Goal: Task Accomplishment & Management: Complete application form

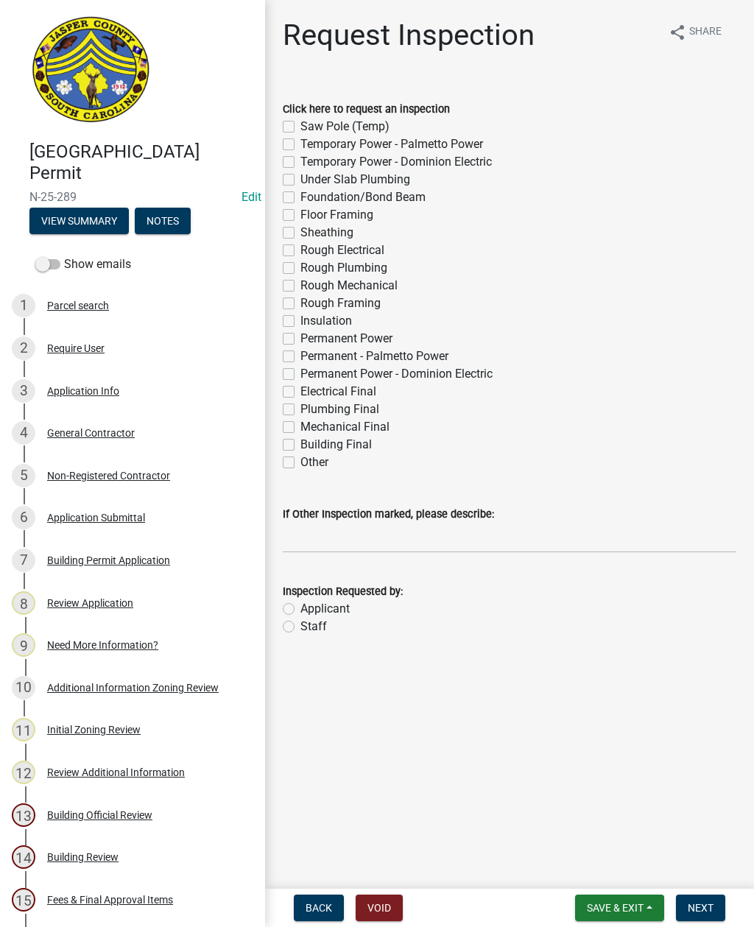
click at [609, 908] on span "Save & Exit" at bounding box center [615, 908] width 57 height 12
click at [609, 865] on button "Save & Exit" at bounding box center [605, 869] width 118 height 35
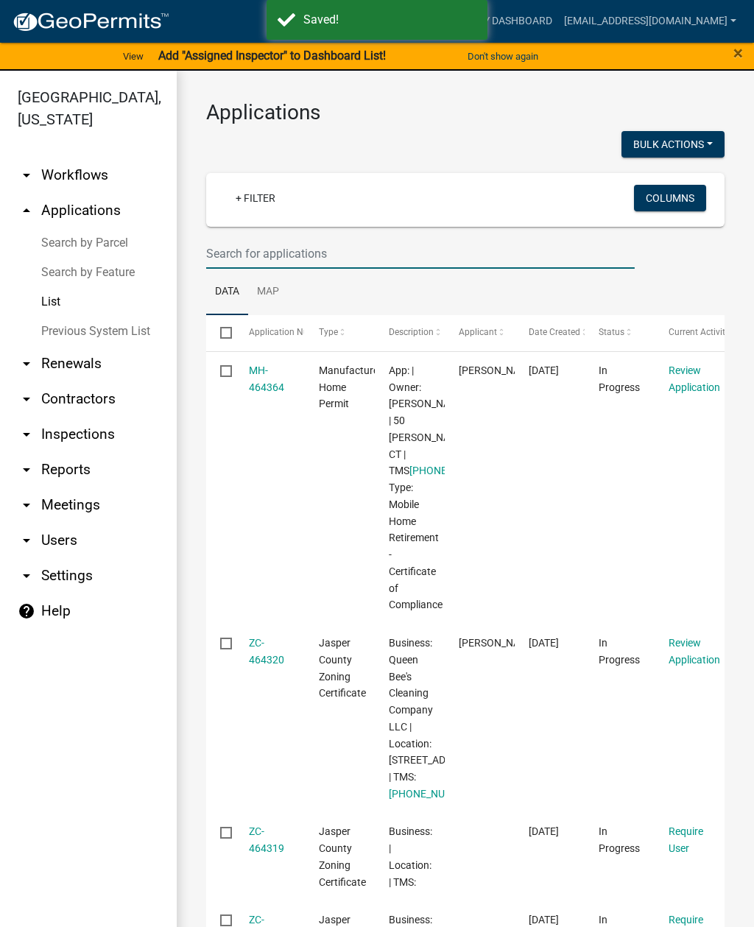
click at [420, 257] on input "text" at bounding box center [420, 253] width 428 height 30
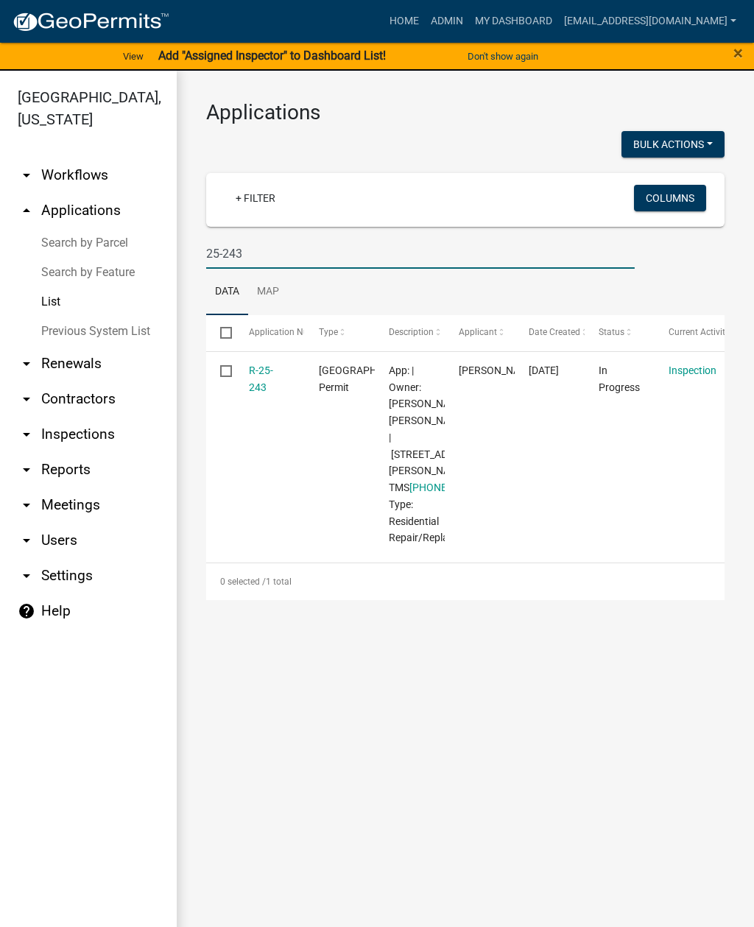
type input "25-243"
click at [264, 366] on link "R-25-243" at bounding box center [261, 378] width 24 height 29
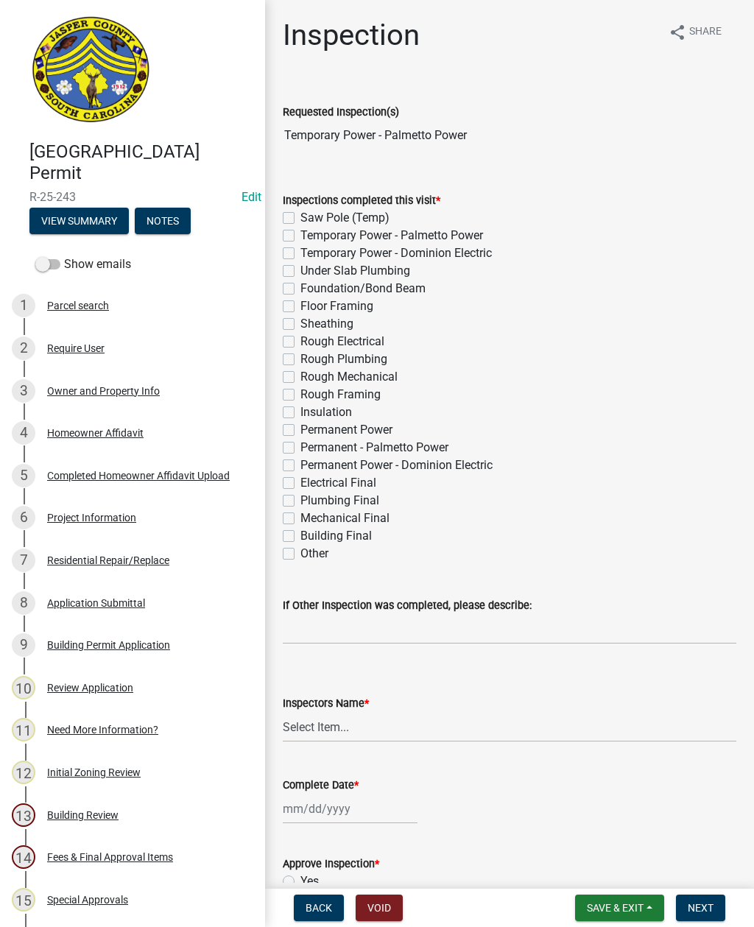
click at [300, 240] on label "Temporary Power - Palmetto Power" at bounding box center [391, 236] width 183 height 18
click at [300, 236] on input "Temporary Power - Palmetto Power" at bounding box center [305, 232] width 10 height 10
checkbox input "true"
checkbox input "false"
checkbox input "true"
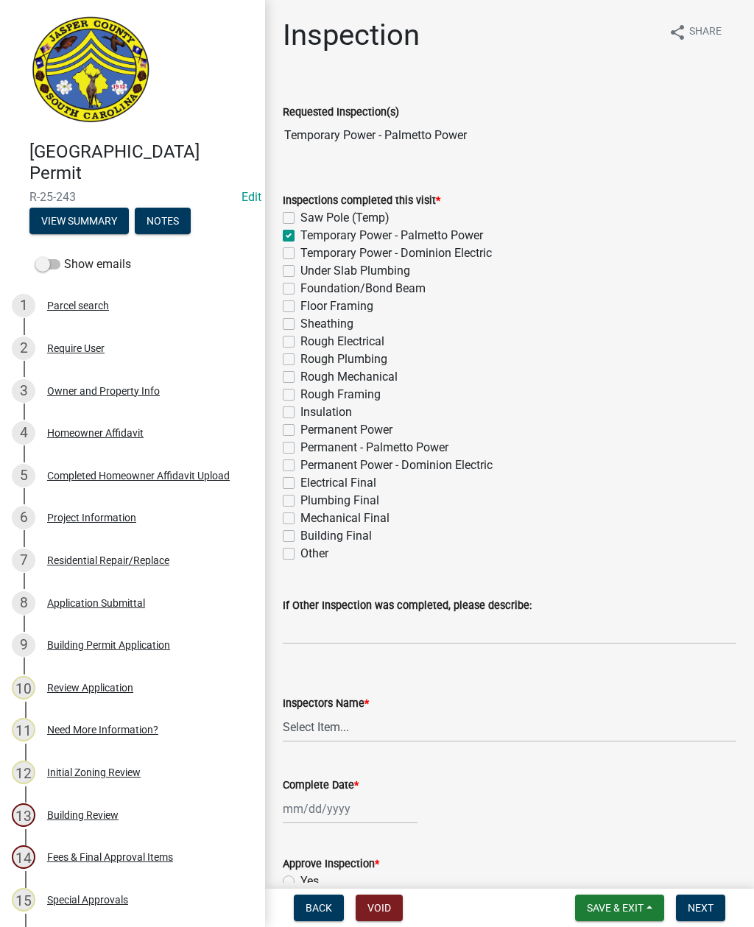
checkbox input "false"
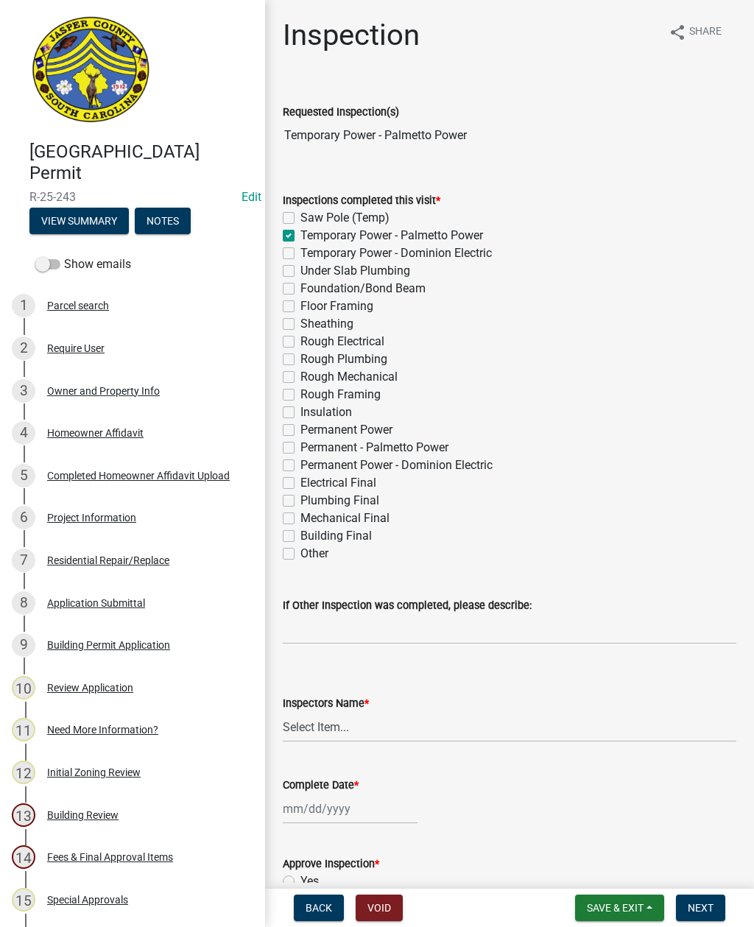
checkbox input "false"
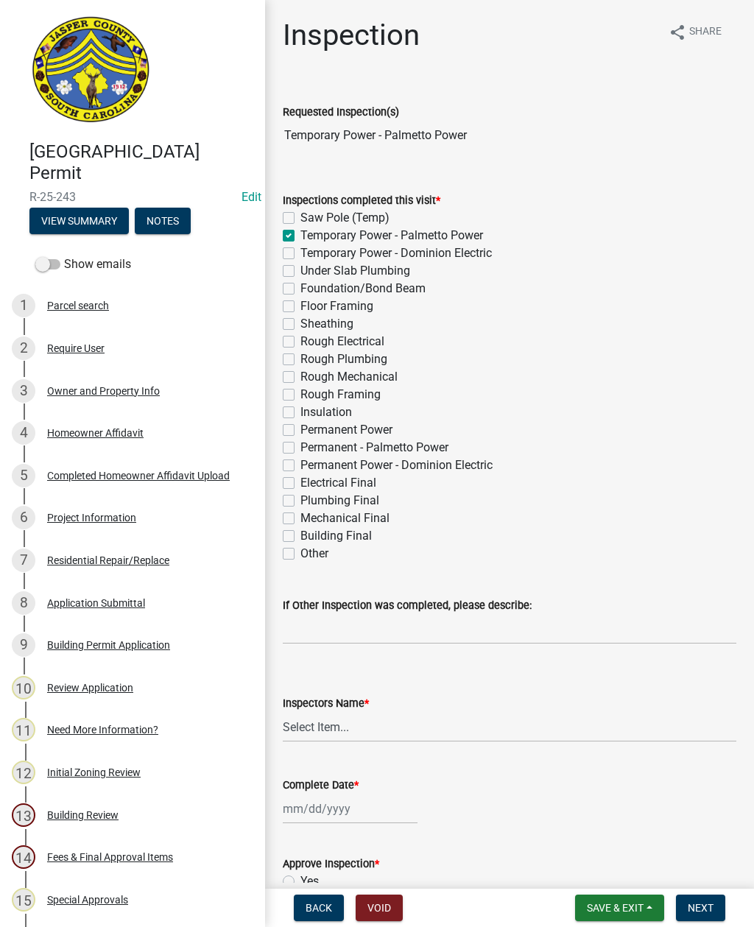
checkbox input "false"
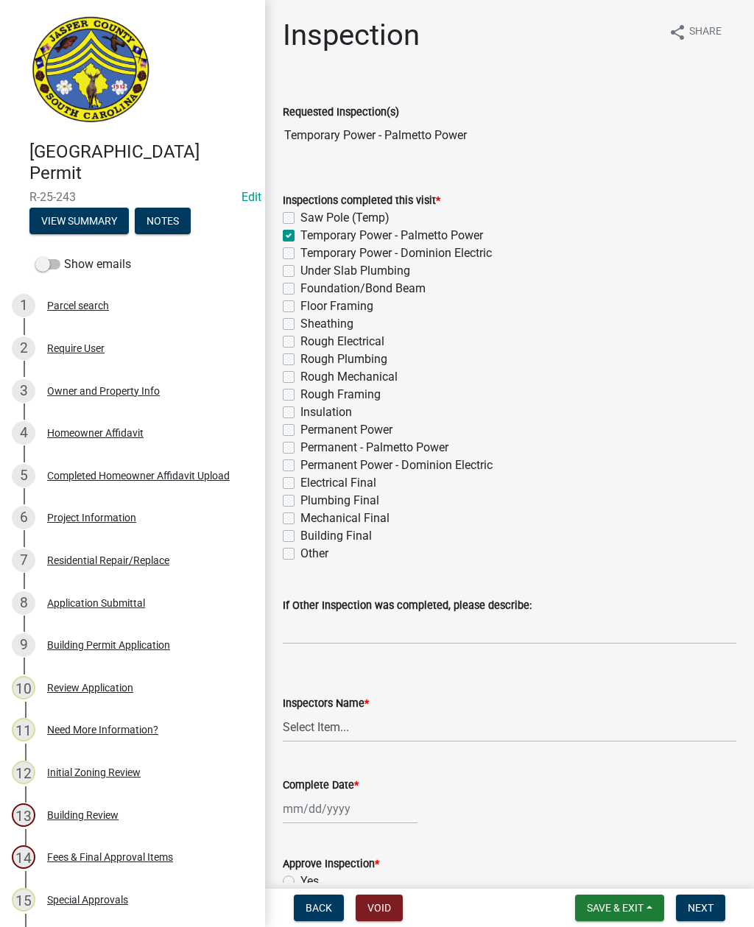
checkbox input "false"
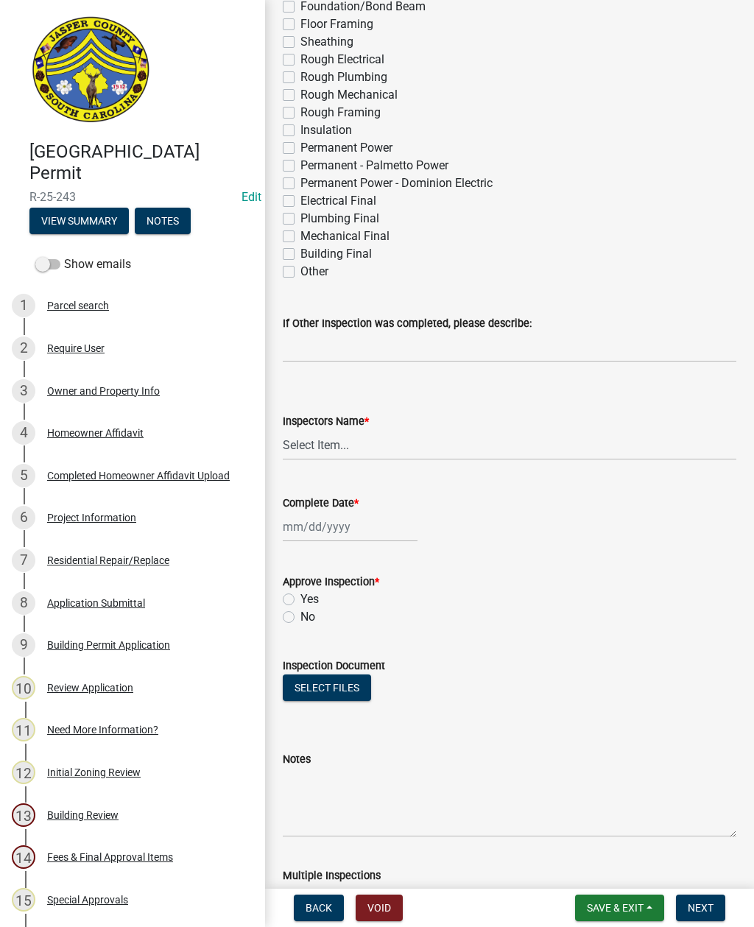
scroll to position [300, 0]
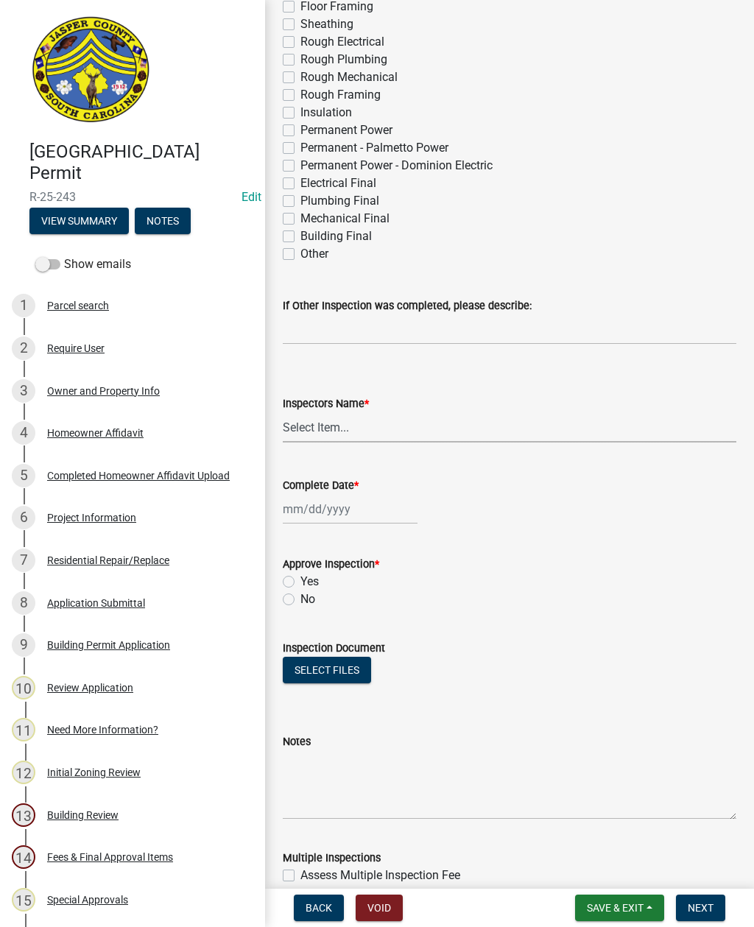
click at [312, 428] on select "Select Item... [EMAIL_ADDRESS][DOMAIN_NAME] ([PERSON_NAME] ) rcampbell ([PERSON…" at bounding box center [509, 427] width 453 height 30
select select "2d9ba1e5-2fdd-4b15-98d0-073dcbeb5880"
click at [334, 515] on div at bounding box center [350, 509] width 135 height 30
select select "8"
select select "2025"
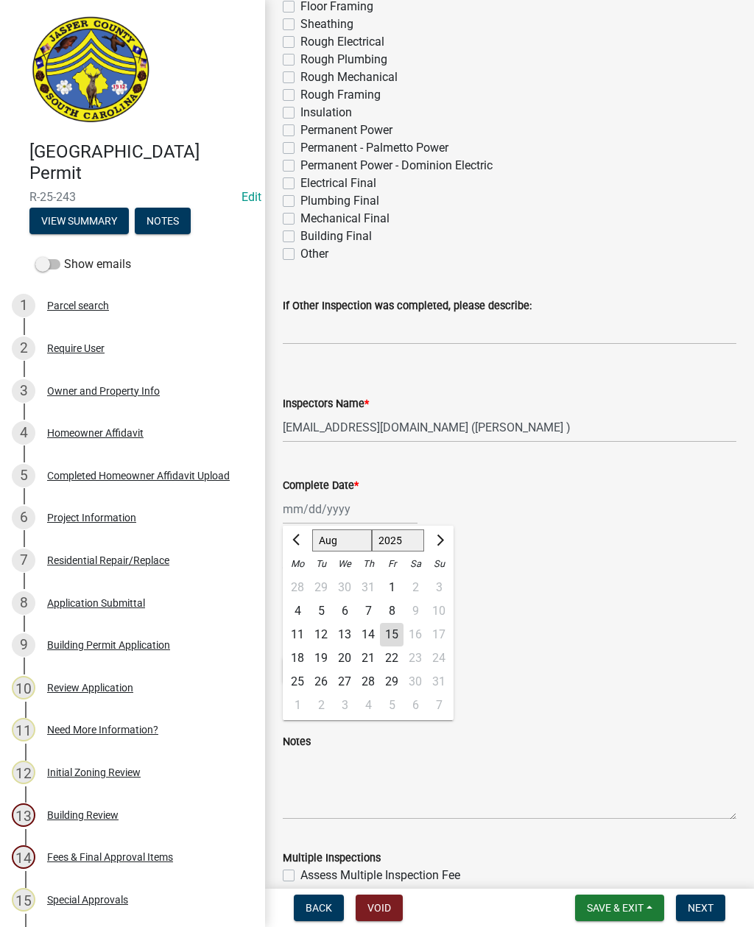
click at [393, 636] on div "15" at bounding box center [392, 635] width 24 height 24
type input "[DATE]"
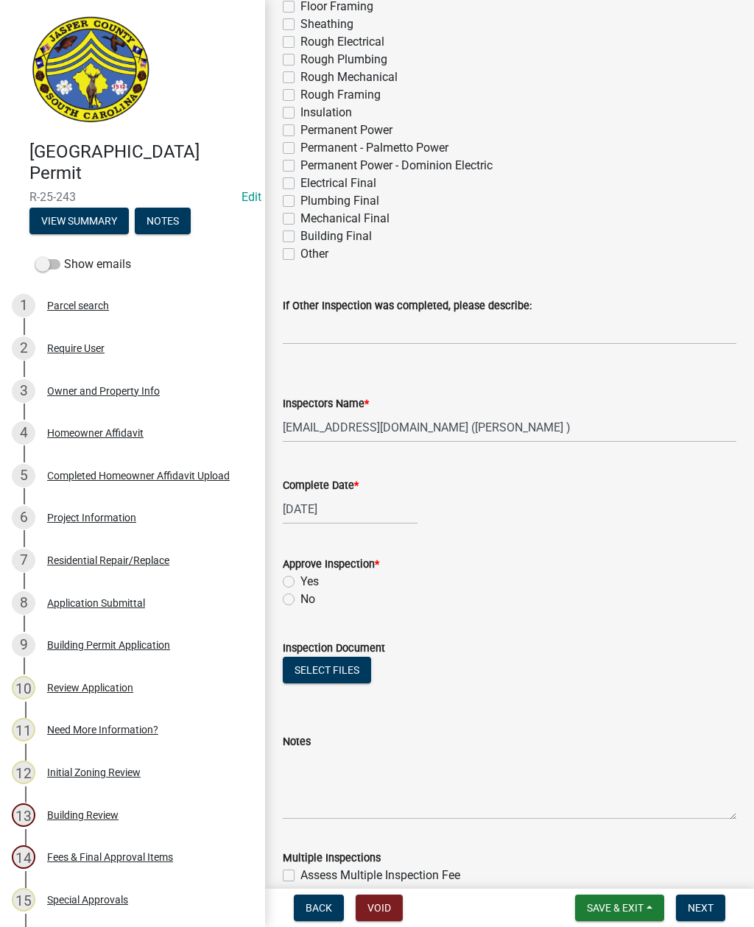
click at [300, 583] on label "Yes" at bounding box center [309, 582] width 18 height 18
click at [300, 582] on input "Yes" at bounding box center [305, 578] width 10 height 10
radio input "true"
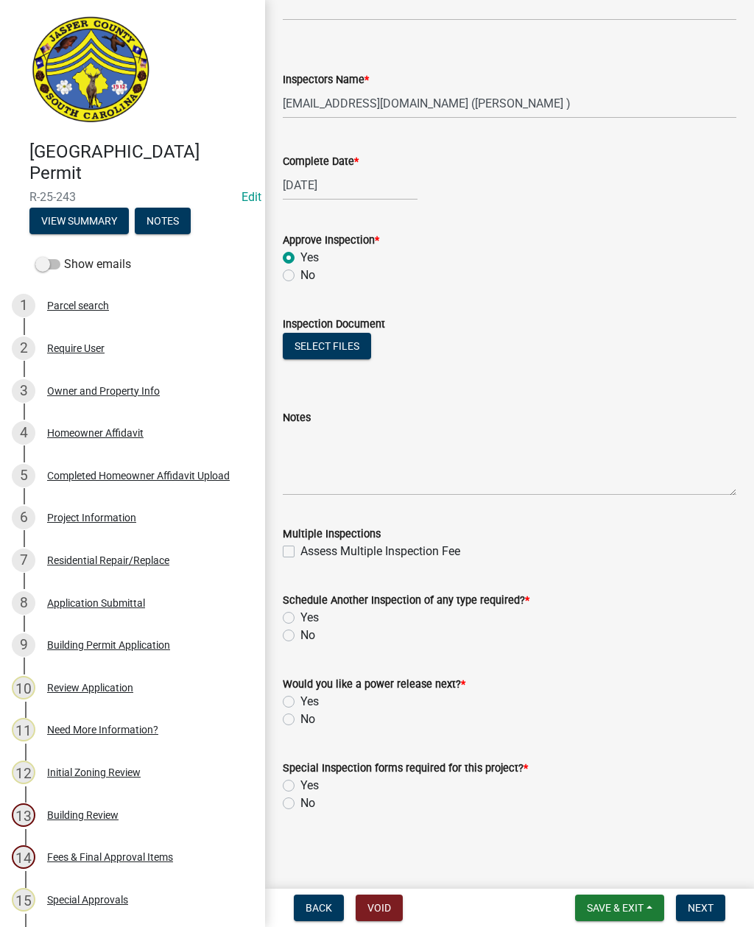
scroll to position [623, 0]
click at [100, 224] on button "View Summary" at bounding box center [78, 221] width 99 height 26
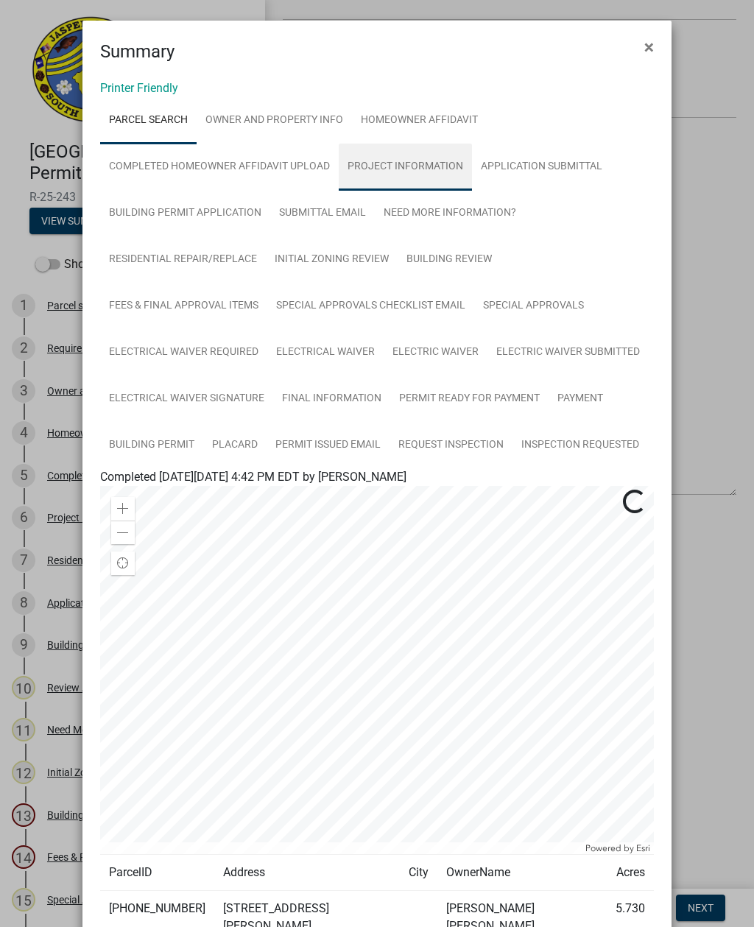
click at [414, 158] on link "Project Information" at bounding box center [405, 167] width 133 height 47
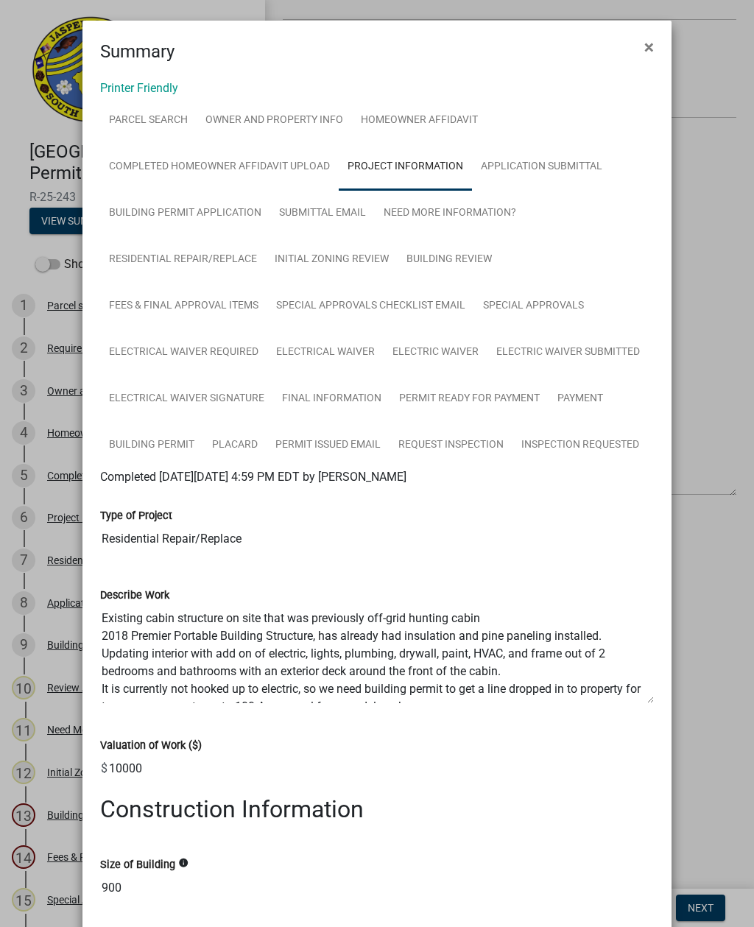
scroll to position [0, 0]
click at [647, 44] on span "×" at bounding box center [649, 47] width 10 height 21
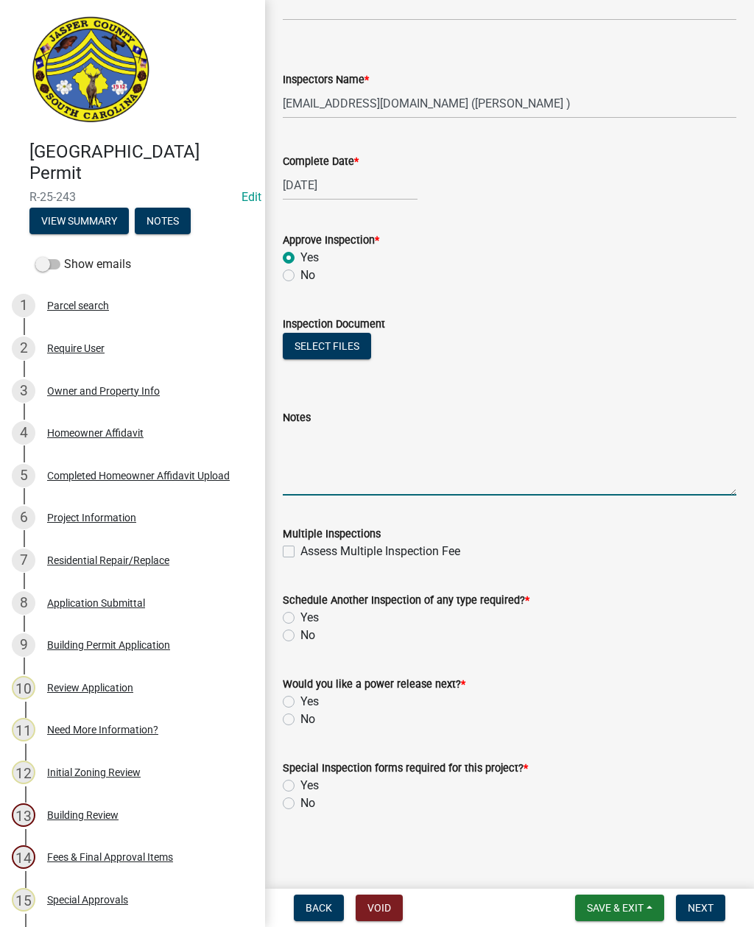
click at [442, 448] on textarea "Notes" at bounding box center [509, 460] width 453 height 69
click at [601, 435] on textarea "Notes" at bounding box center [509, 460] width 453 height 69
click at [612, 556] on div "Assess Multiple Inspection Fee" at bounding box center [509, 551] width 453 height 18
click at [280, 626] on div "Schedule Another Inspection of any type required? * Yes No" at bounding box center [509, 608] width 475 height 71
click at [300, 615] on label "Yes" at bounding box center [309, 618] width 18 height 18
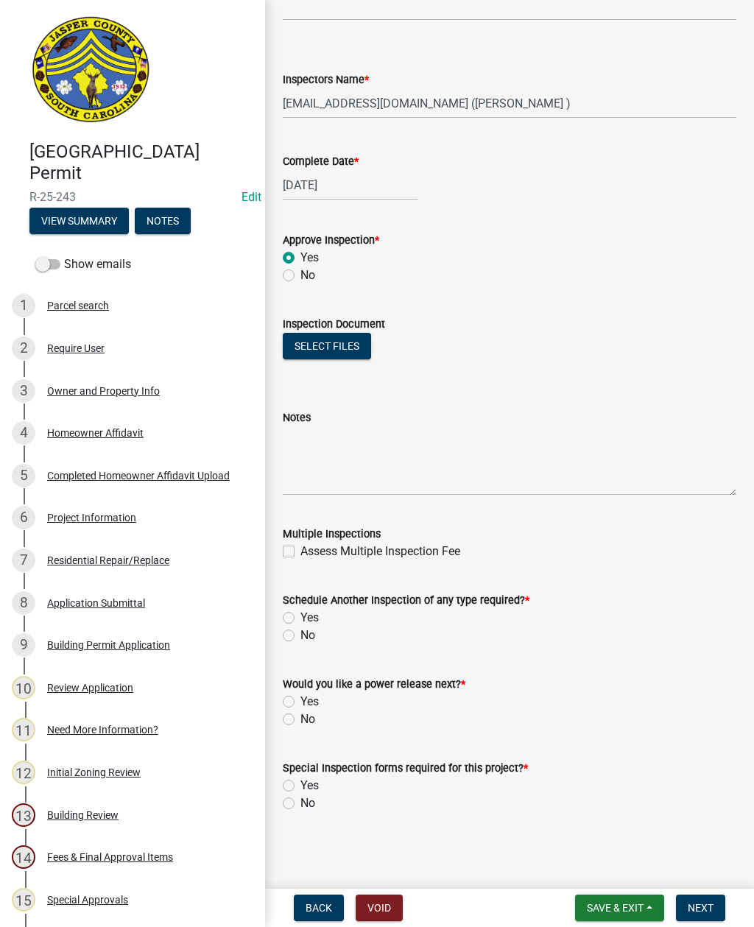
click at [300, 615] on input "Yes" at bounding box center [305, 614] width 10 height 10
radio input "true"
click at [300, 700] on label "Yes" at bounding box center [309, 702] width 18 height 18
click at [300, 700] on input "Yes" at bounding box center [305, 698] width 10 height 10
radio input "true"
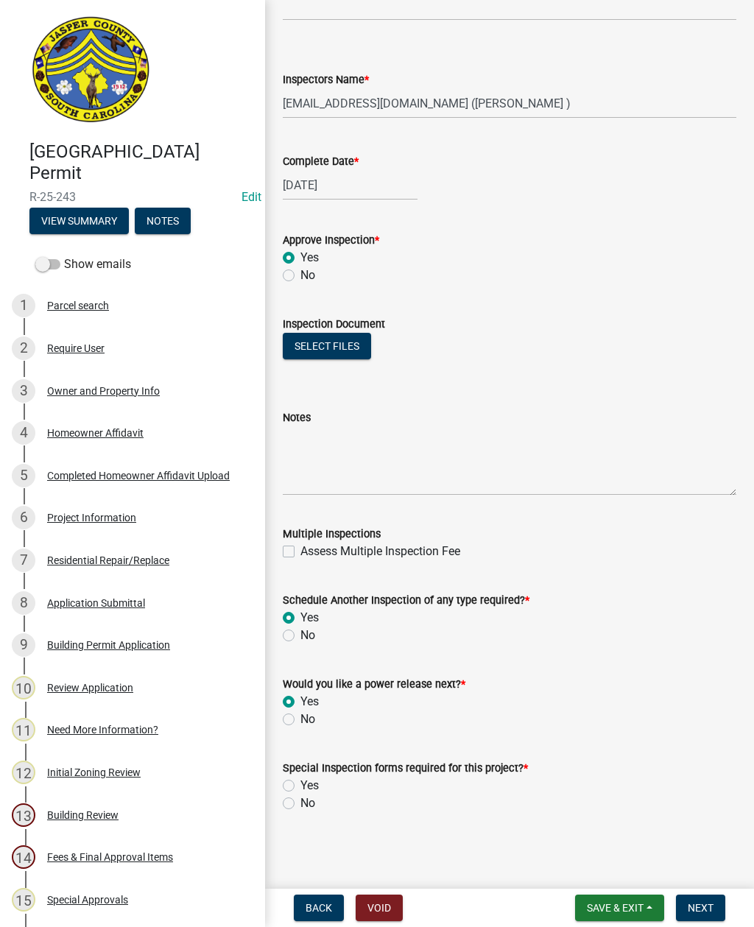
click at [300, 804] on label "No" at bounding box center [307, 803] width 15 height 18
click at [300, 804] on input "No" at bounding box center [305, 799] width 10 height 10
radio input "true"
click at [706, 913] on span "Next" at bounding box center [700, 908] width 26 height 12
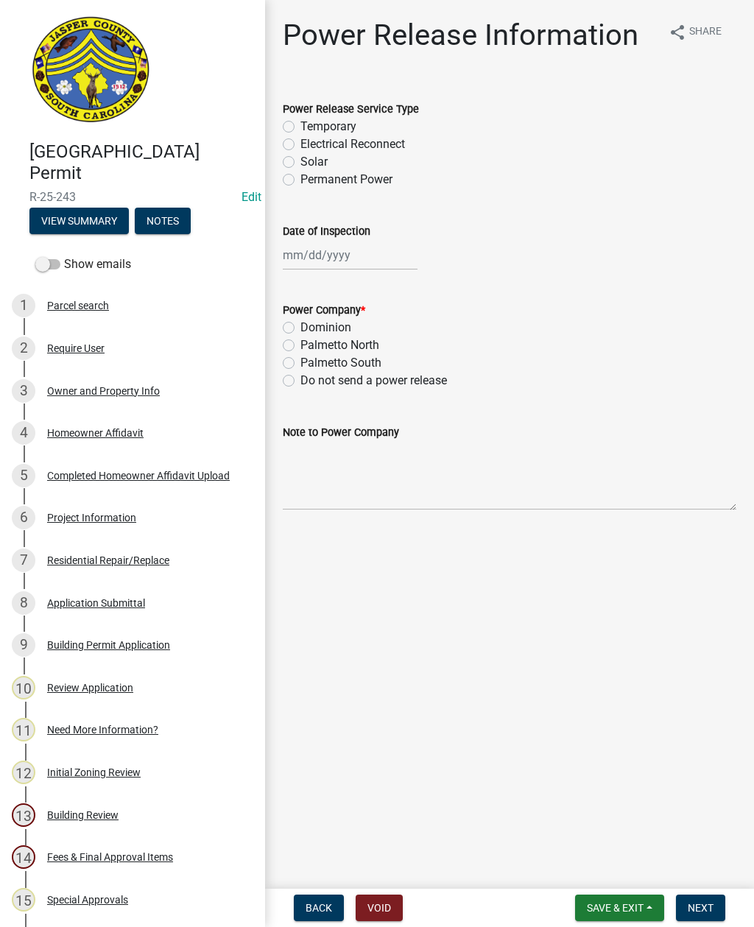
click at [300, 177] on label "Permanent Power" at bounding box center [346, 180] width 92 height 18
click at [300, 177] on input "Permanent Power" at bounding box center [305, 176] width 10 height 10
radio input "true"
click at [300, 344] on label "Palmetto North" at bounding box center [339, 345] width 79 height 18
click at [300, 344] on input "Palmetto North" at bounding box center [305, 341] width 10 height 10
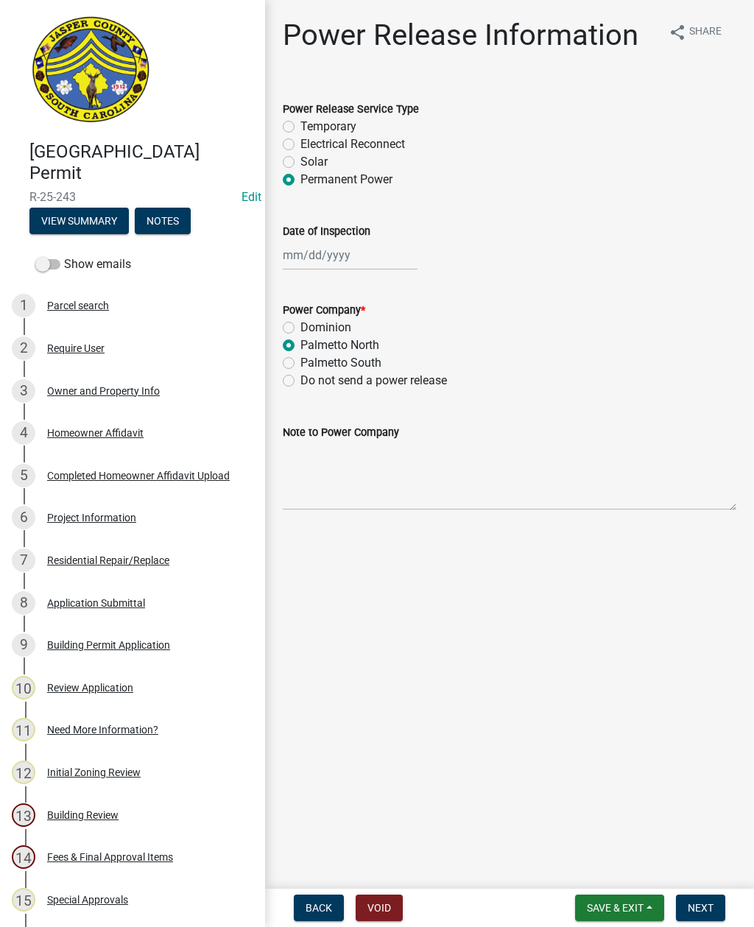
radio input "true"
click at [350, 481] on textarea "Note to Power Company" at bounding box center [509, 475] width 453 height 69
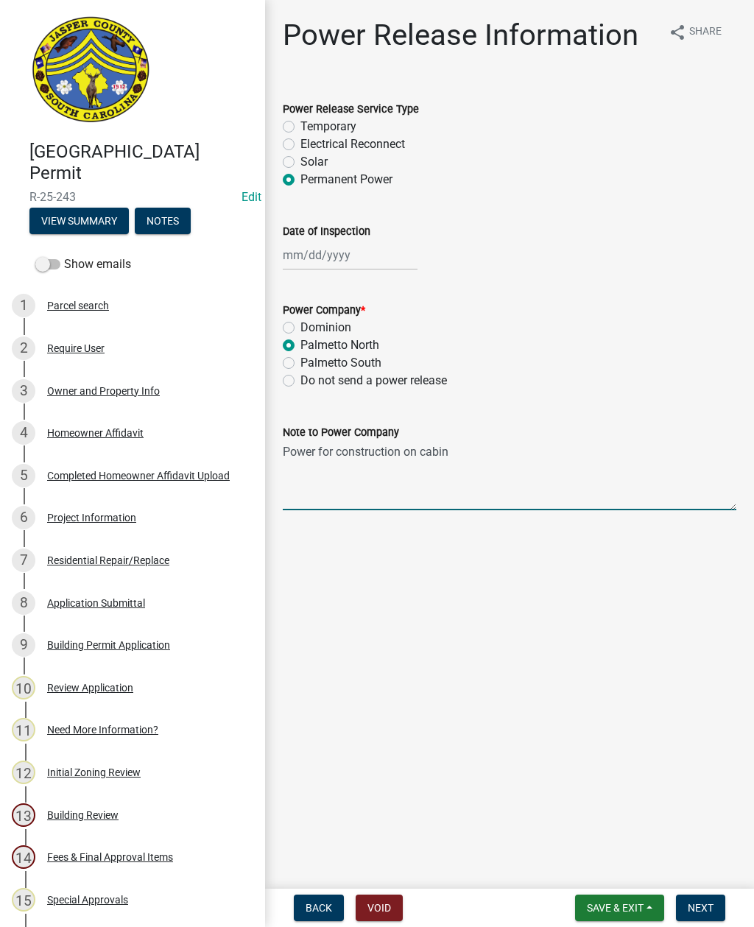
type textarea "Power for construction on cabin and well"
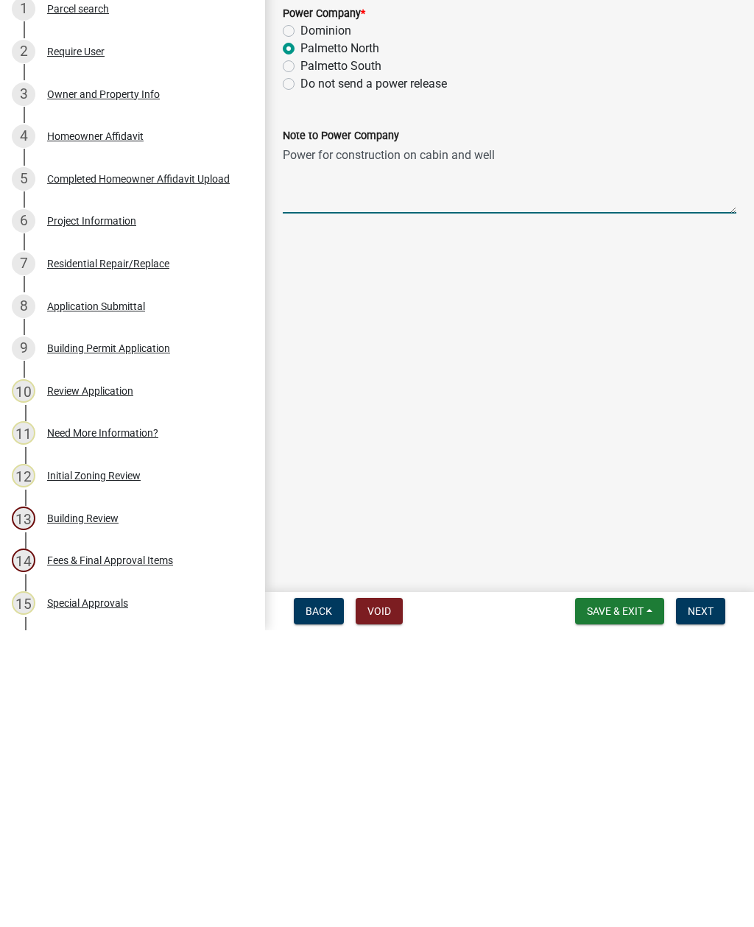
click at [701, 902] on span "Next" at bounding box center [700, 908] width 26 height 12
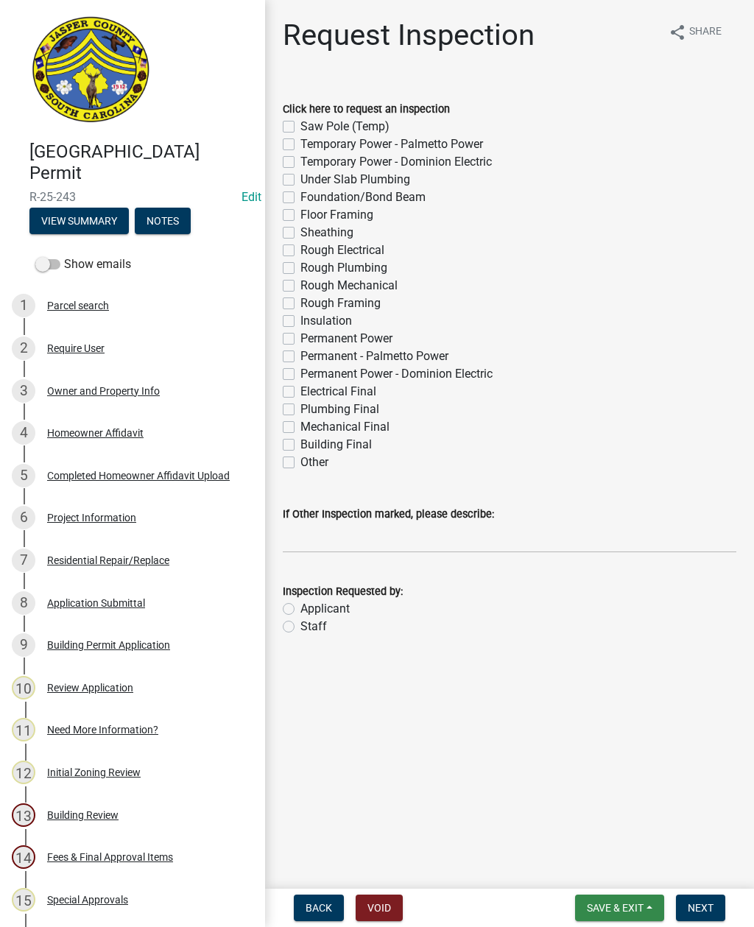
click at [613, 908] on span "Save & Exit" at bounding box center [615, 908] width 57 height 12
click at [601, 871] on button "Save & Exit" at bounding box center [605, 869] width 118 height 35
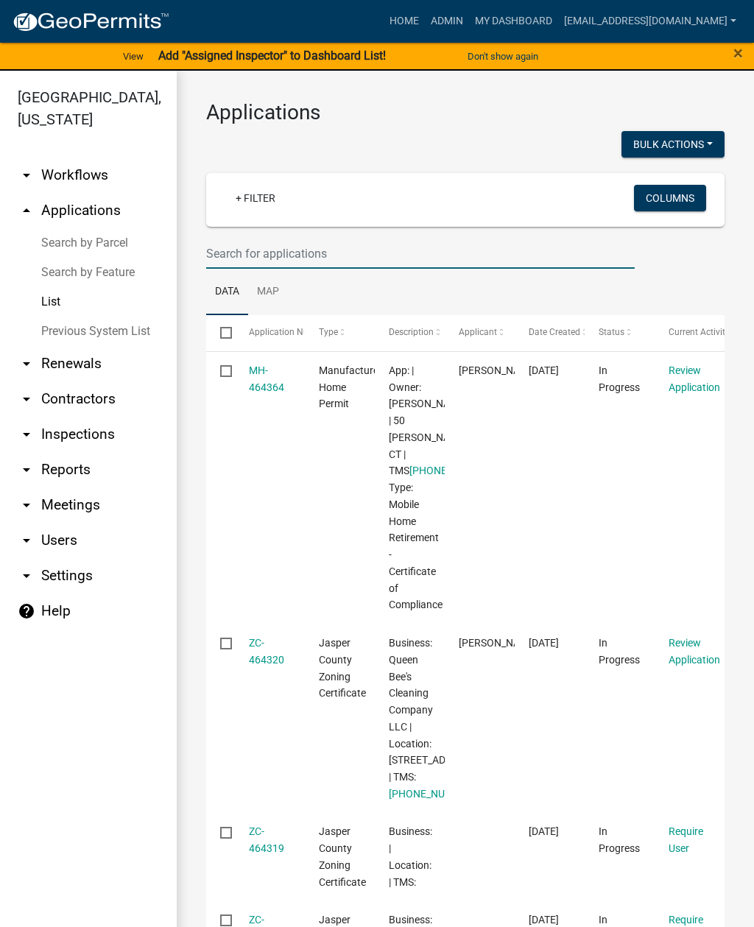
click at [336, 250] on input "text" at bounding box center [420, 253] width 428 height 30
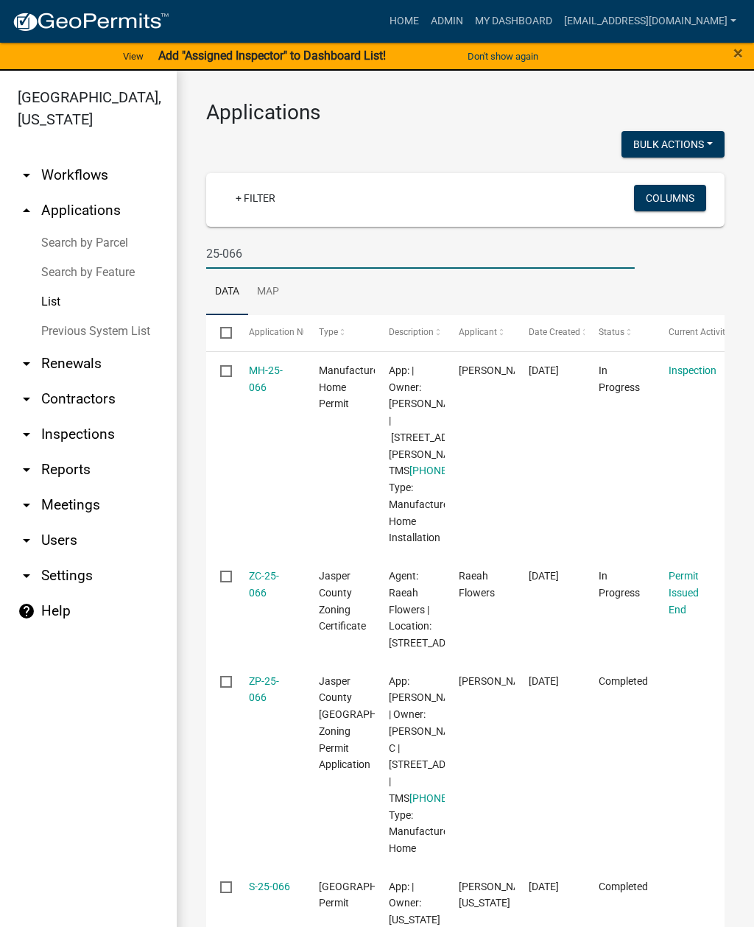
type input "25-066"
click at [265, 374] on link "MH-25-066" at bounding box center [266, 378] width 34 height 29
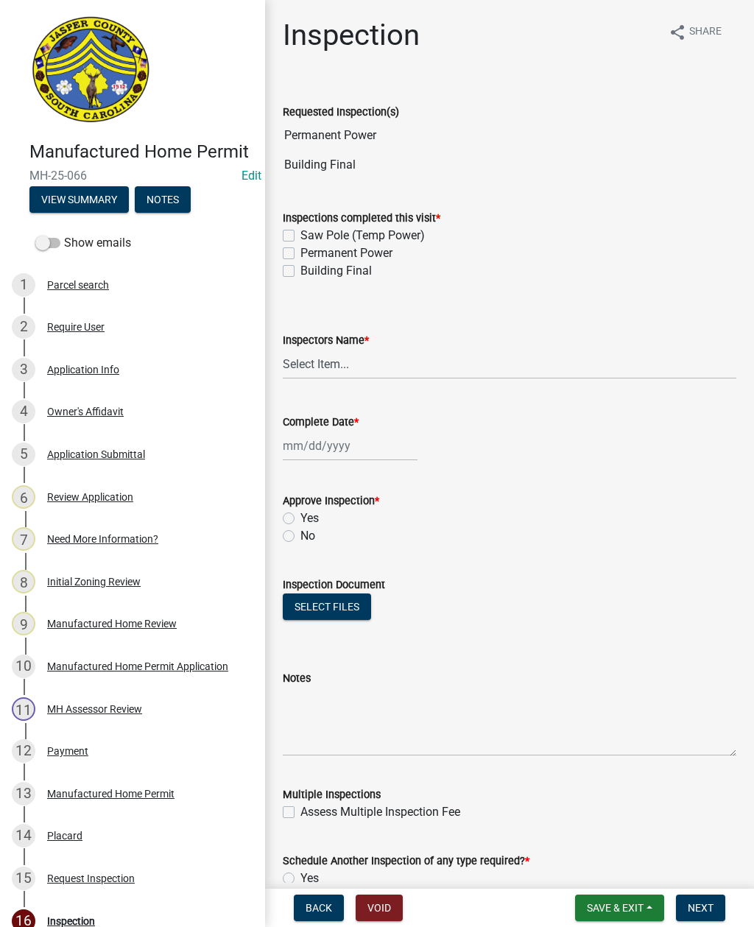
click at [302, 261] on label "Permanent Power" at bounding box center [346, 253] width 92 height 18
click at [302, 254] on input "Permanent Power" at bounding box center [305, 249] width 10 height 10
checkbox input "true"
checkbox input "false"
checkbox input "true"
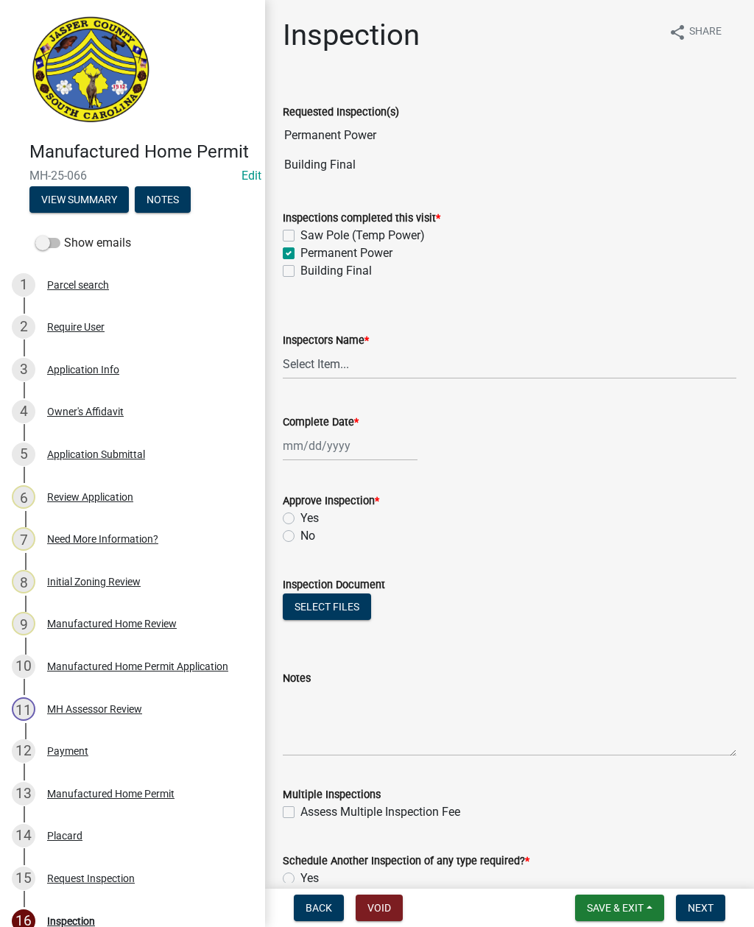
click at [300, 275] on label "Building Final" at bounding box center [335, 271] width 71 height 18
click at [300, 272] on input "Building Final" at bounding box center [305, 267] width 10 height 10
checkbox input "true"
checkbox input "false"
checkbox input "true"
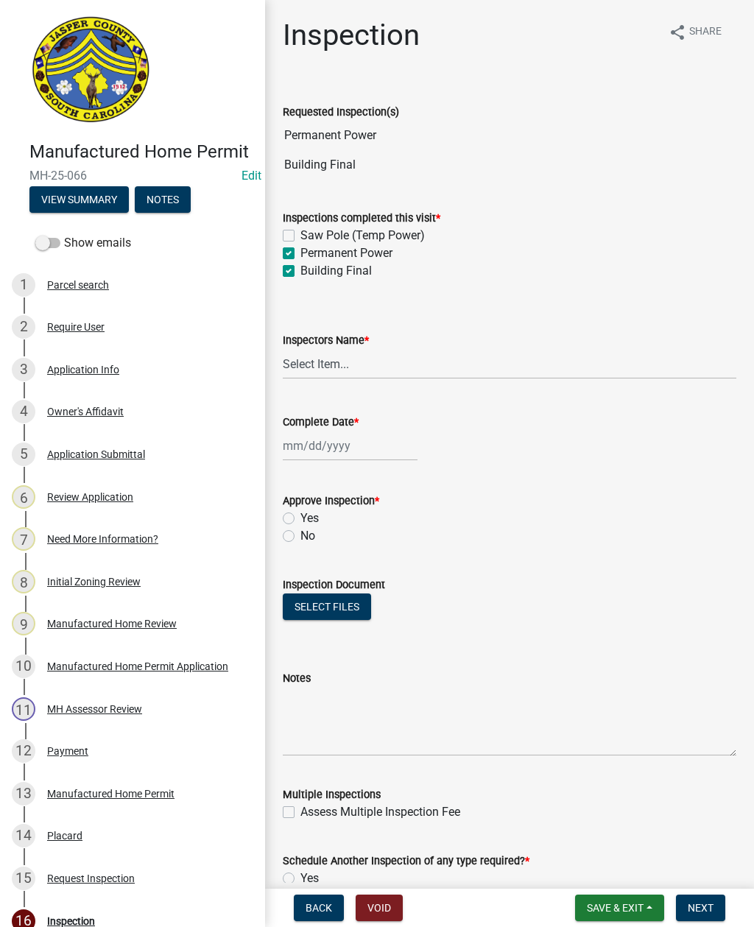
checkbox input "true"
click at [334, 362] on select "Select Item... [EMAIL_ADDRESS][DOMAIN_NAME] ([PERSON_NAME] ) rcampbell ([PERSON…" at bounding box center [509, 364] width 453 height 30
select select "2d9ba1e5-2fdd-4b15-98d0-073dcbeb5880"
click at [341, 445] on div at bounding box center [350, 446] width 135 height 30
select select "8"
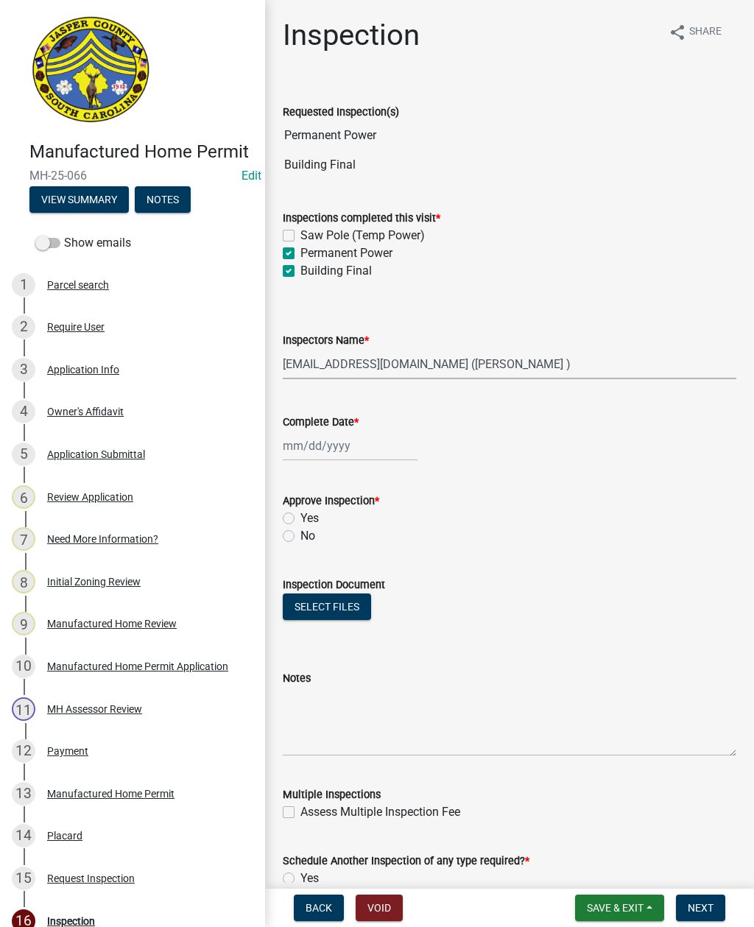
select select "2025"
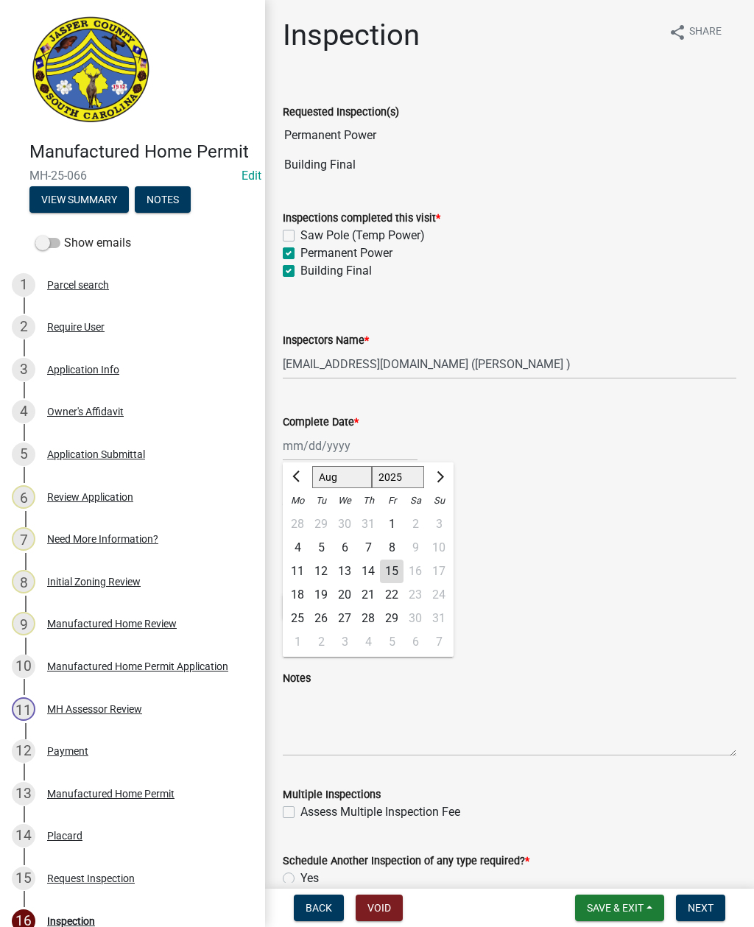
click at [389, 574] on div "15" at bounding box center [392, 571] width 24 height 24
type input "[DATE]"
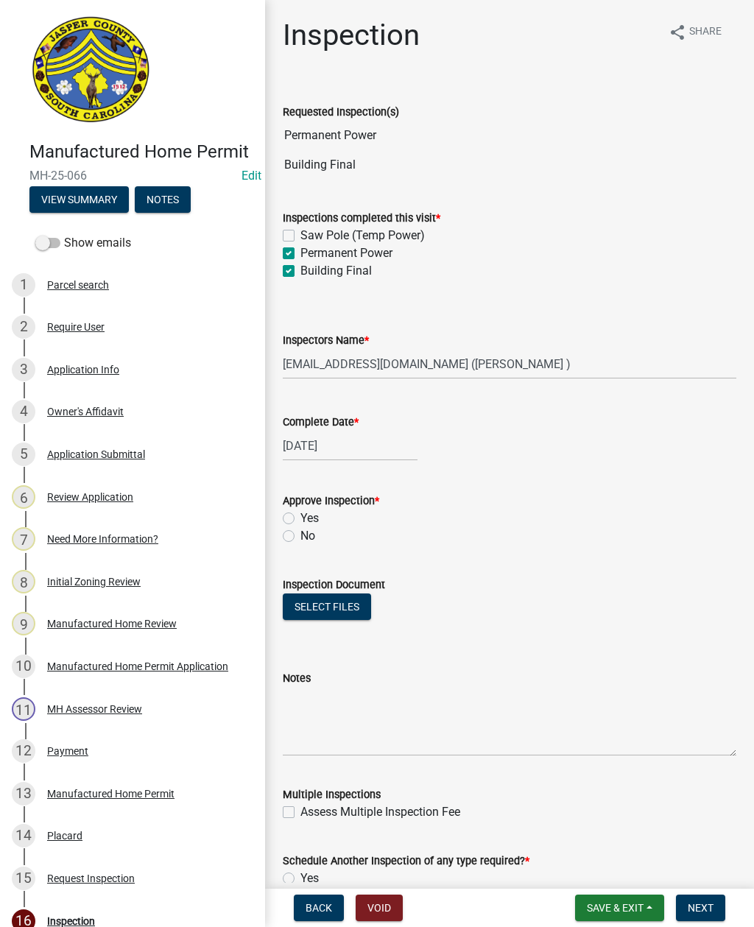
click at [300, 517] on label "Yes" at bounding box center [309, 518] width 18 height 18
click at [300, 517] on input "Yes" at bounding box center [305, 514] width 10 height 10
radio input "true"
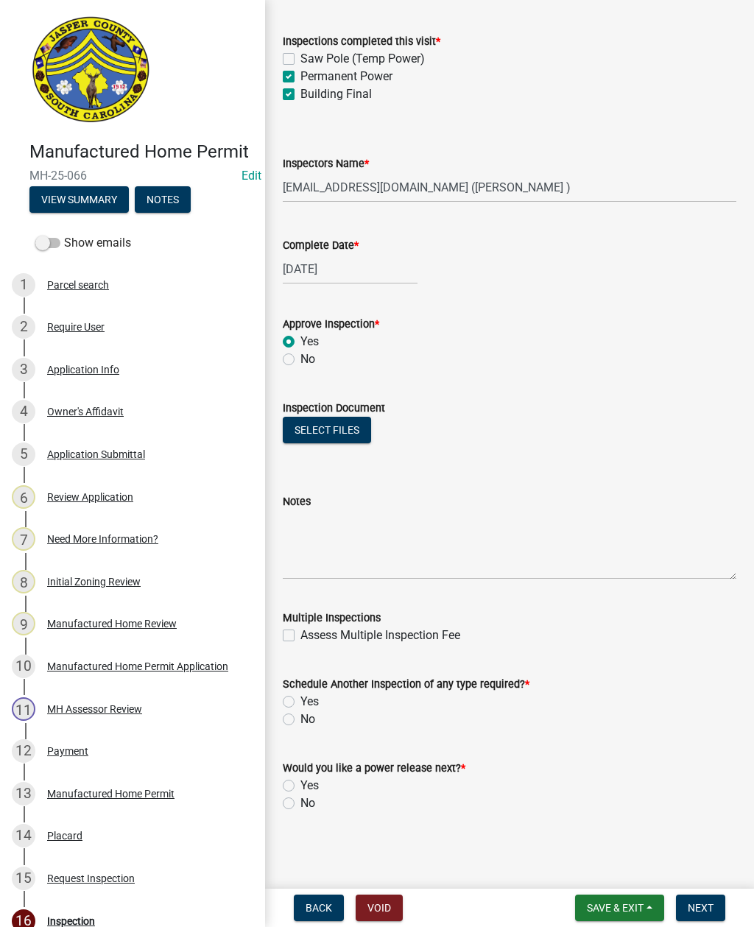
scroll to position [177, 0]
click at [300, 718] on label "No" at bounding box center [307, 719] width 15 height 18
click at [300, 718] on input "No" at bounding box center [305, 715] width 10 height 10
radio input "true"
click at [300, 787] on label "Yes" at bounding box center [309, 786] width 18 height 18
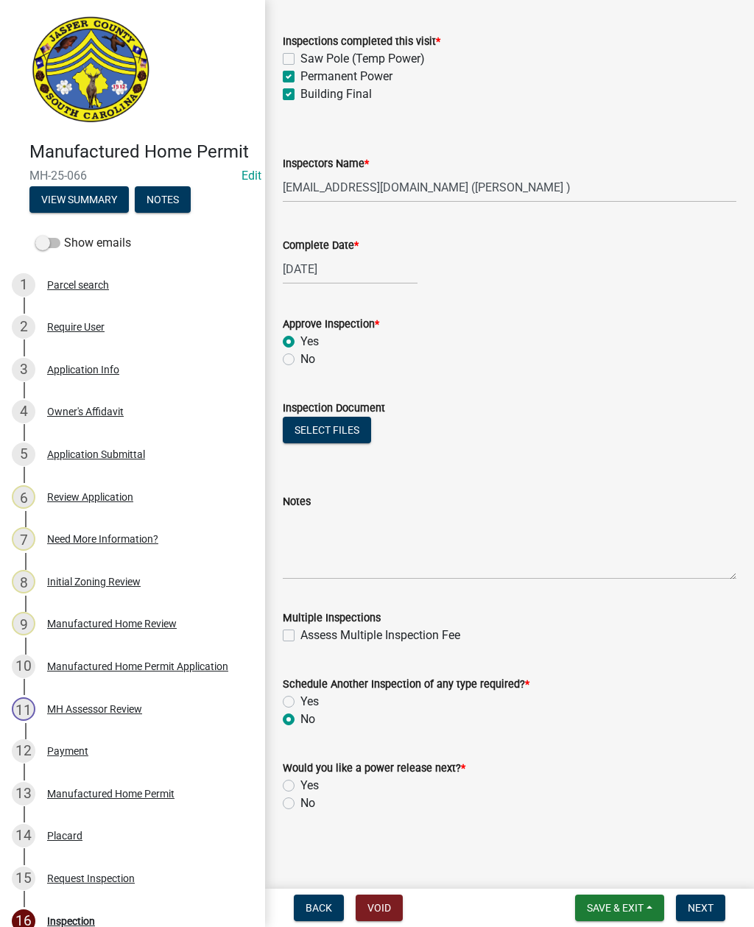
click at [300, 786] on input "Yes" at bounding box center [305, 782] width 10 height 10
radio input "true"
click at [695, 910] on span "Next" at bounding box center [700, 908] width 26 height 12
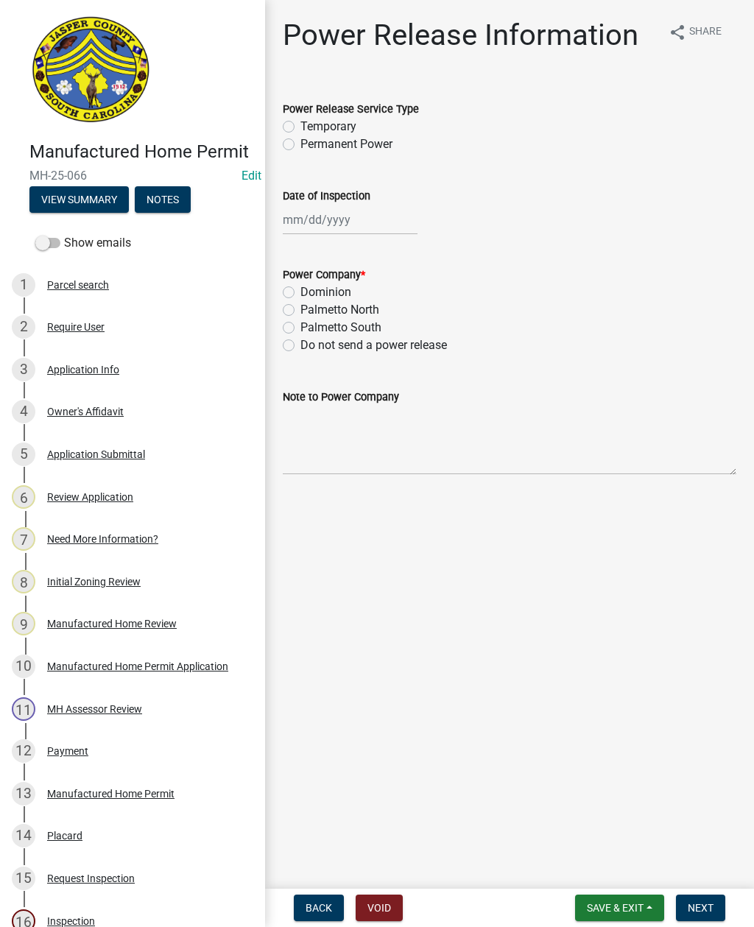
click at [300, 149] on label "Permanent Power" at bounding box center [346, 144] width 92 height 18
click at [300, 145] on input "Permanent Power" at bounding box center [305, 140] width 10 height 10
radio input "true"
click at [335, 216] on div at bounding box center [350, 220] width 135 height 30
select select "8"
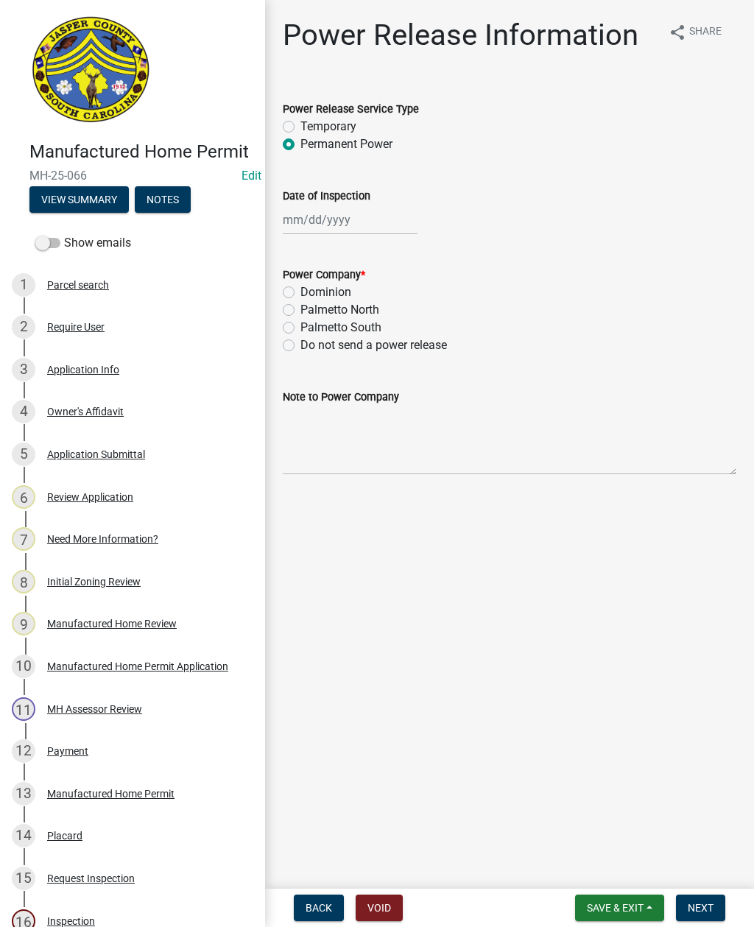
select select "2025"
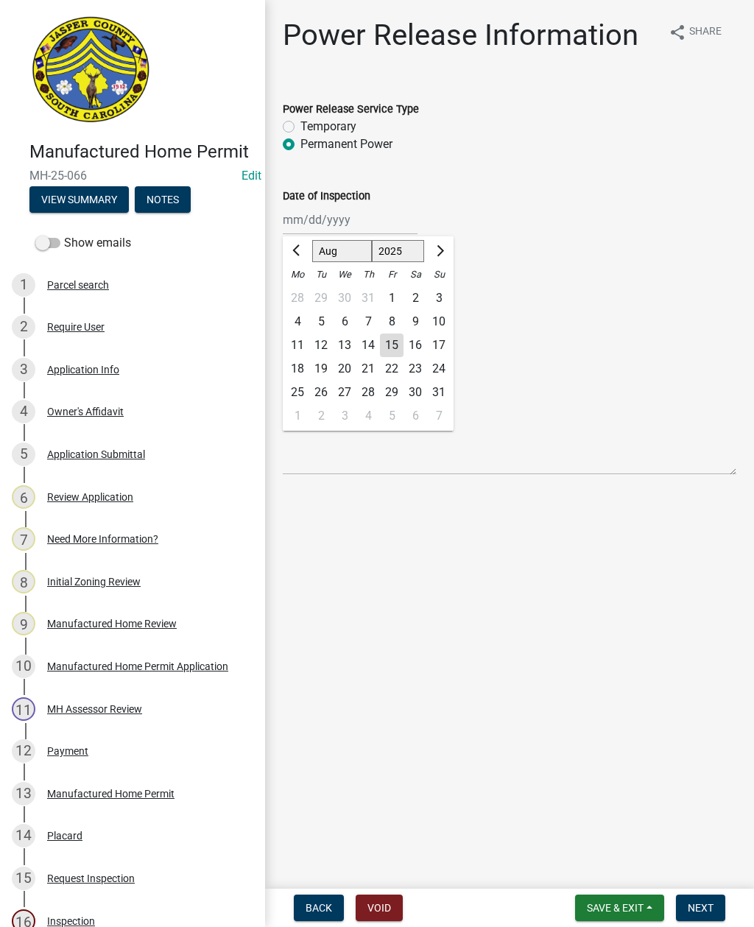
click at [400, 339] on div "15" at bounding box center [392, 345] width 24 height 24
type input "[DATE]"
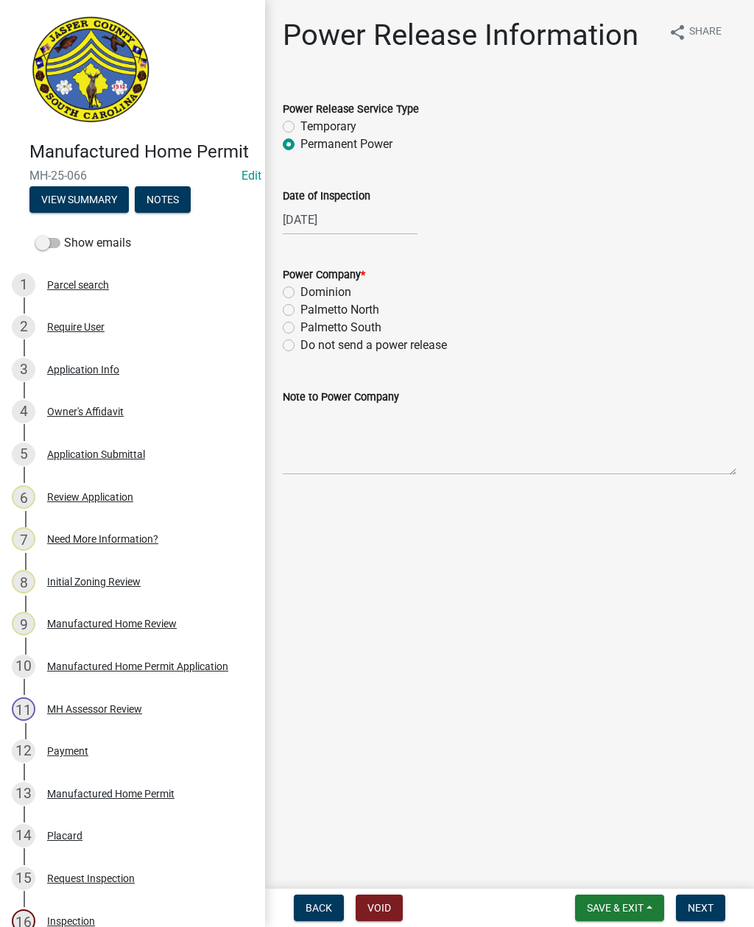
click at [300, 307] on label "Palmetto North" at bounding box center [339, 310] width 79 height 18
click at [300, 307] on input "Palmetto North" at bounding box center [305, 306] width 10 height 10
radio input "true"
click at [375, 443] on textarea "Note to Power Company" at bounding box center [509, 440] width 453 height 69
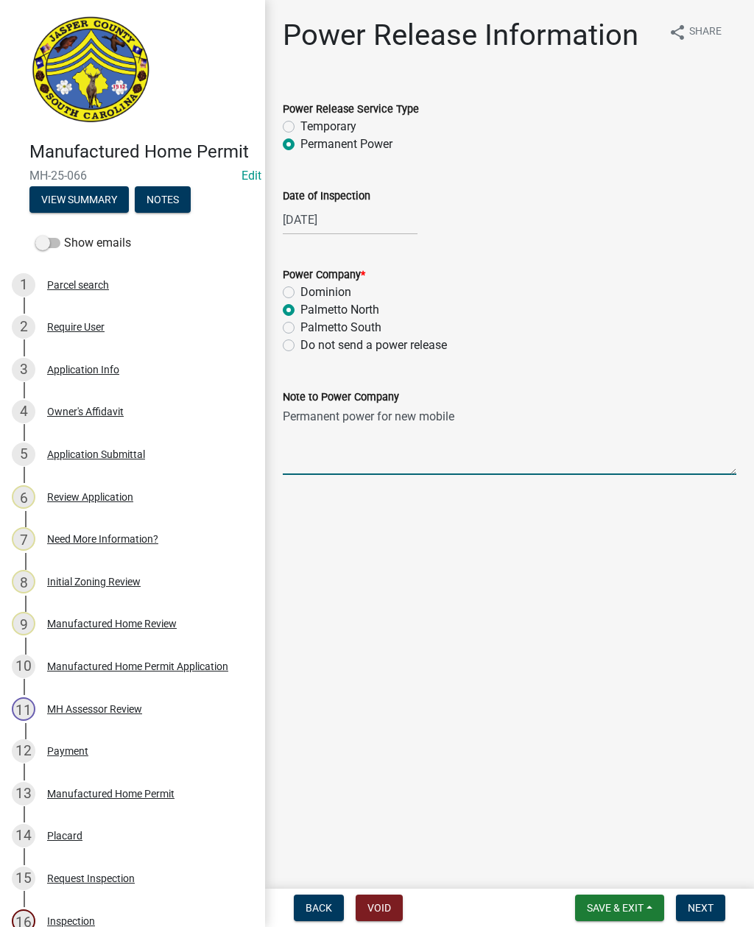
type textarea "Permanent power for new mobile home"
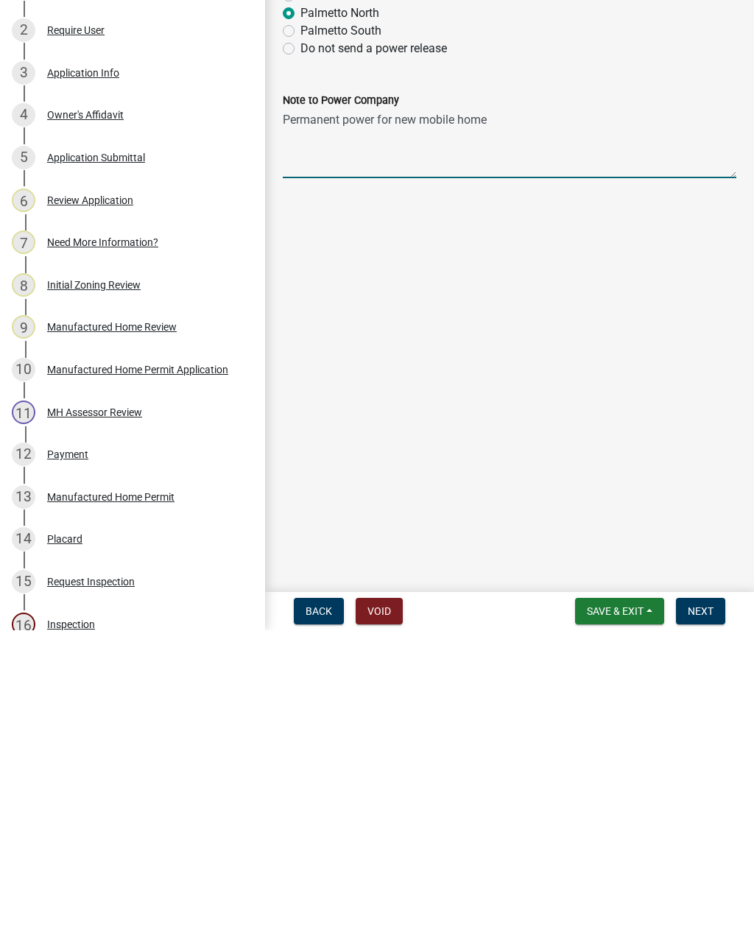
click at [706, 902] on span "Next" at bounding box center [700, 908] width 26 height 12
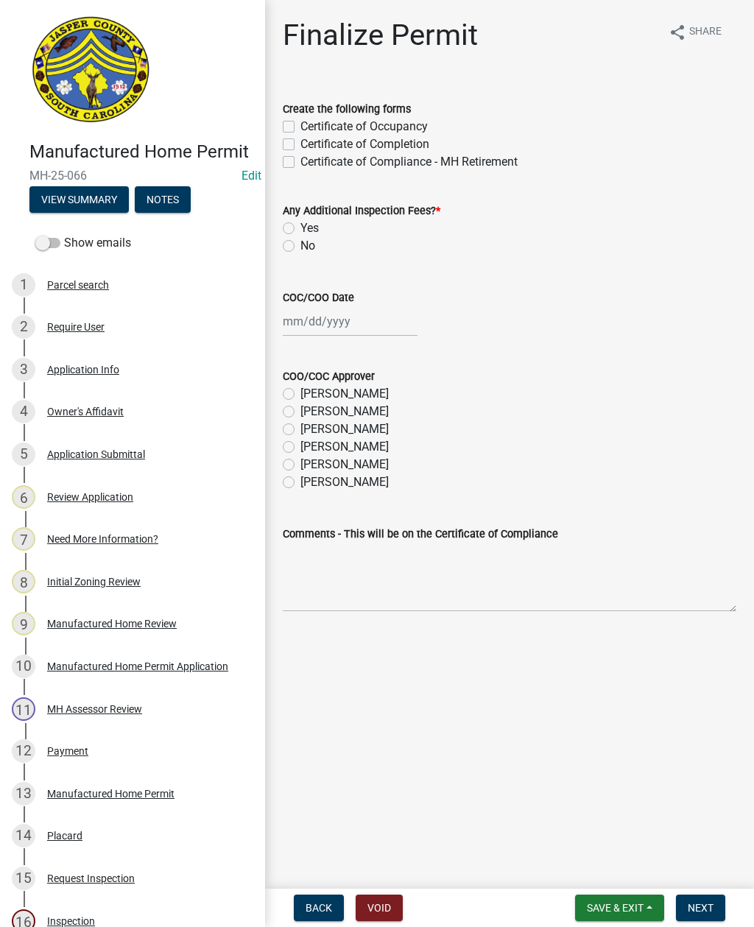
click at [300, 121] on label "Certificate of Occupancy" at bounding box center [363, 127] width 127 height 18
click at [300, 121] on input "Certificate of Occupancy" at bounding box center [305, 123] width 10 height 10
checkbox input "true"
checkbox input "false"
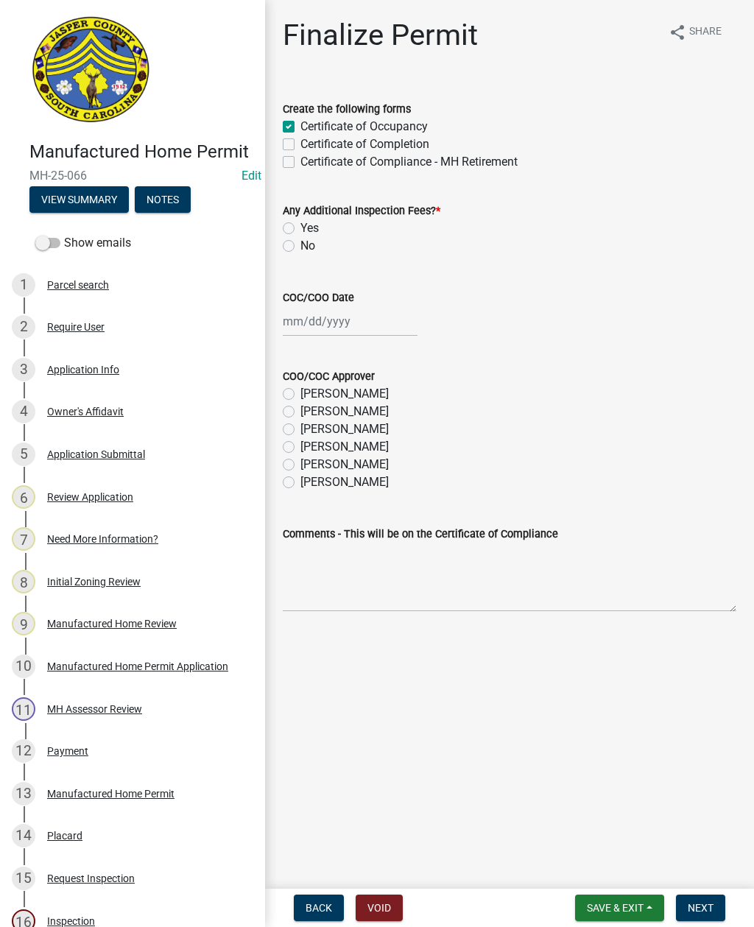
click at [300, 251] on label "No" at bounding box center [307, 246] width 15 height 18
click at [300, 247] on input "No" at bounding box center [305, 242] width 10 height 10
radio input "true"
click at [339, 328] on div at bounding box center [350, 321] width 135 height 30
select select "8"
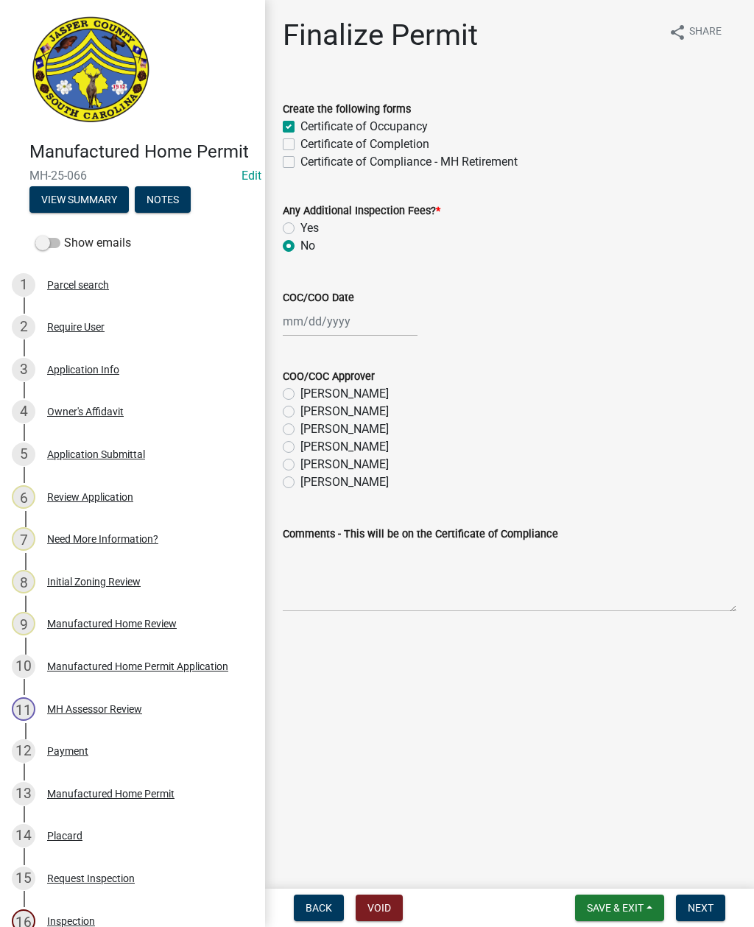
select select "2025"
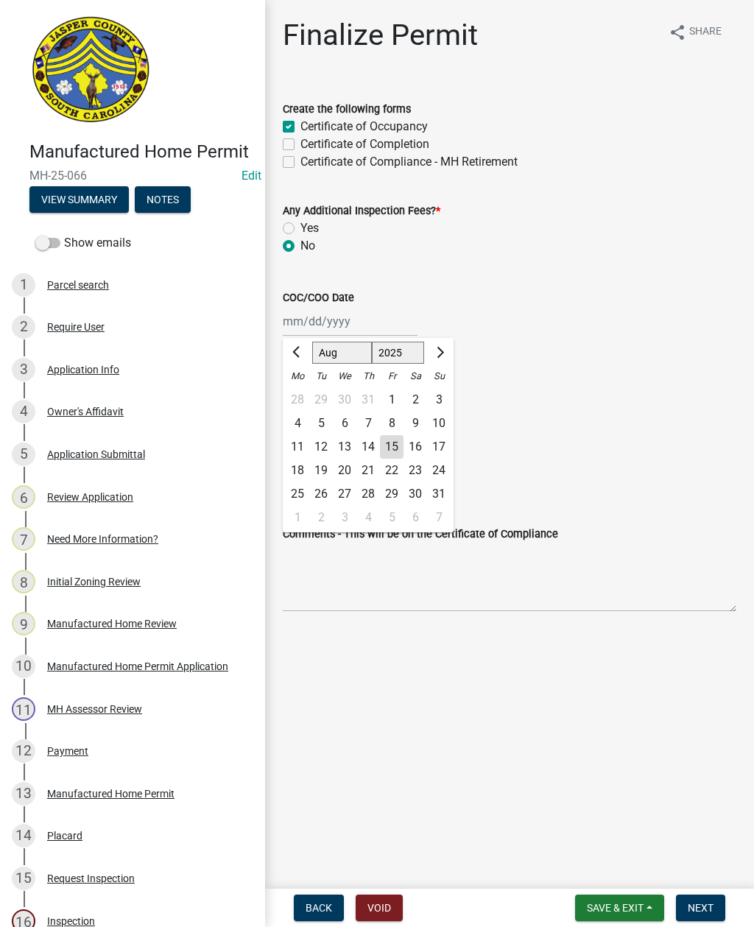
click at [394, 448] on div "15" at bounding box center [392, 447] width 24 height 24
type input "[DATE]"
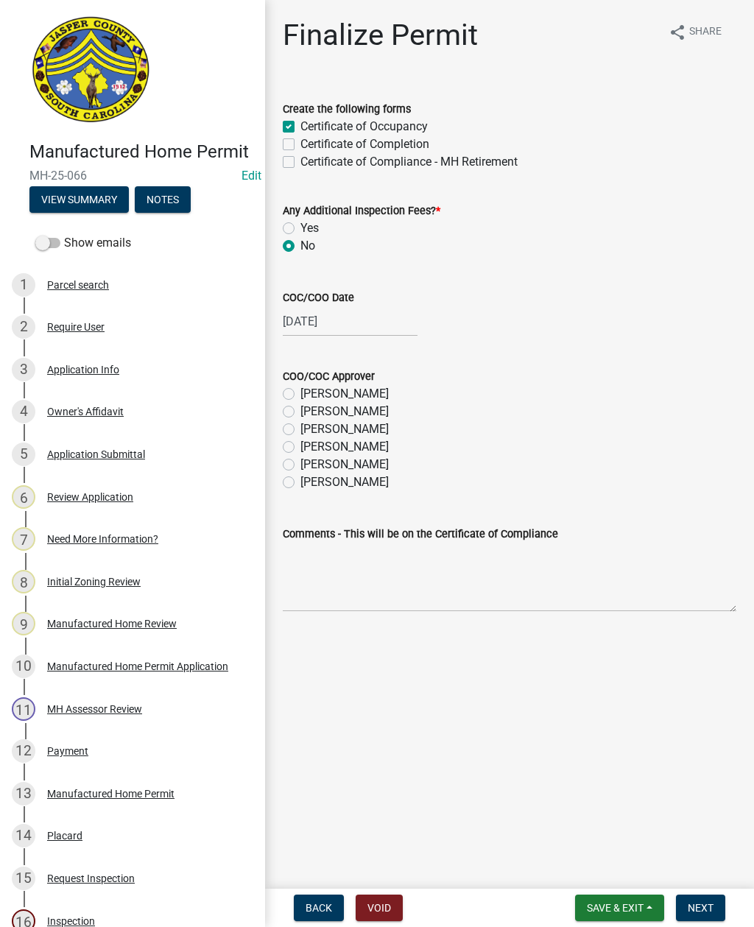
click at [300, 467] on label "[PERSON_NAME]" at bounding box center [344, 465] width 88 height 18
click at [300, 465] on input "[PERSON_NAME]" at bounding box center [305, 461] width 10 height 10
radio input "true"
click at [704, 902] on span "Next" at bounding box center [700, 908] width 26 height 12
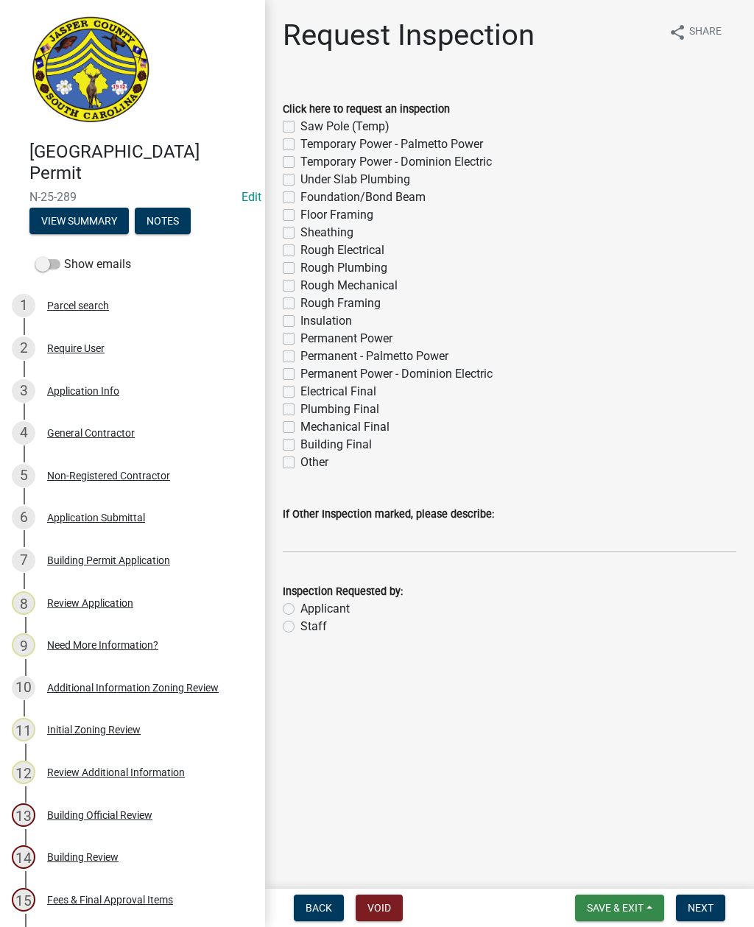
click at [623, 908] on span "Save & Exit" at bounding box center [615, 908] width 57 height 12
click at [598, 871] on button "Save & Exit" at bounding box center [605, 869] width 118 height 35
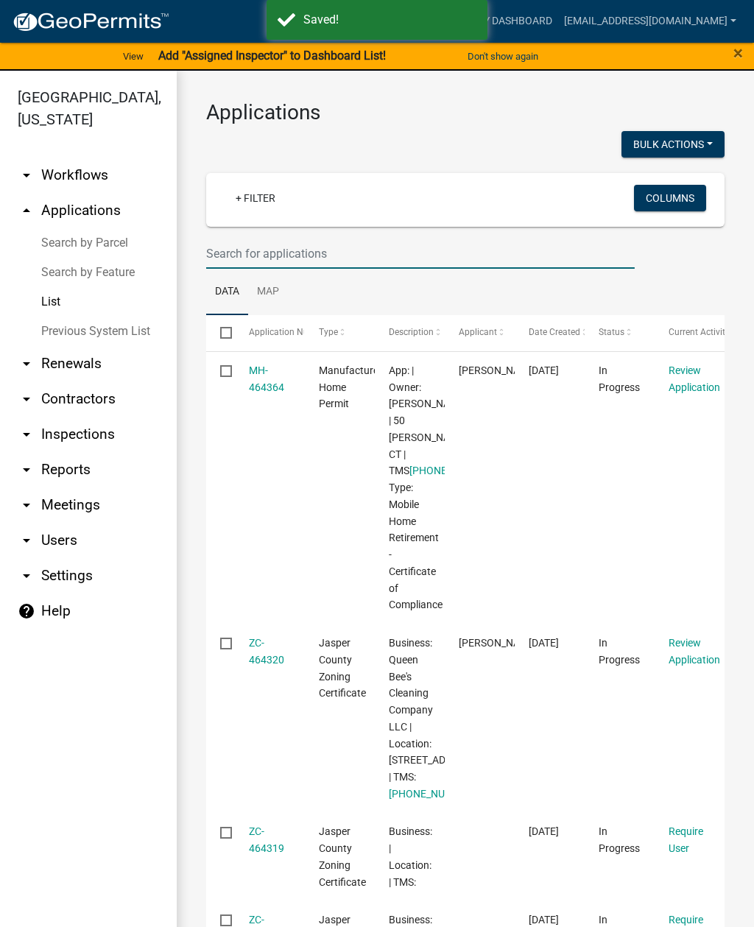
click at [373, 261] on input "text" at bounding box center [420, 253] width 428 height 30
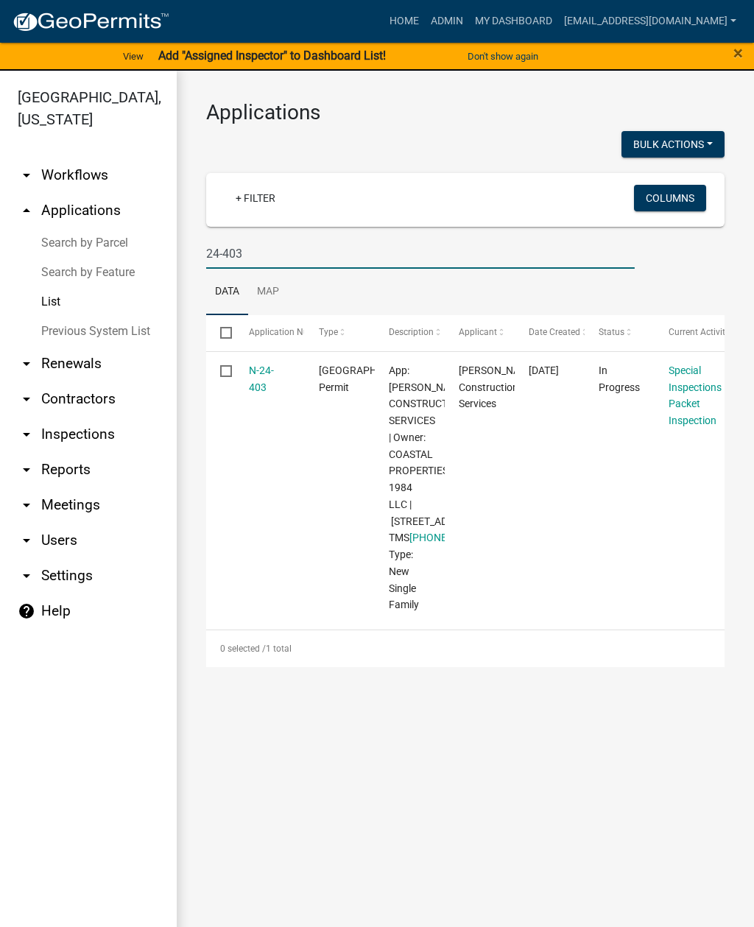
type input "24-403"
click at [253, 381] on link "N-24-403" at bounding box center [261, 378] width 25 height 29
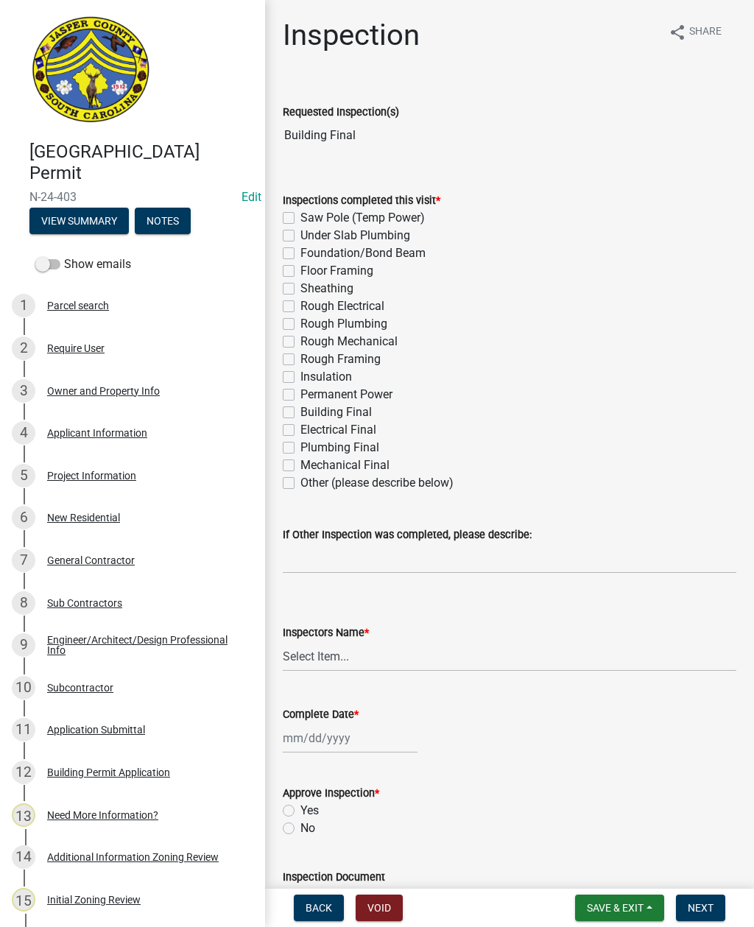
click at [300, 417] on label "Building Final" at bounding box center [335, 412] width 71 height 18
click at [300, 413] on input "Building Final" at bounding box center [305, 408] width 10 height 10
checkbox input "true"
checkbox input "false"
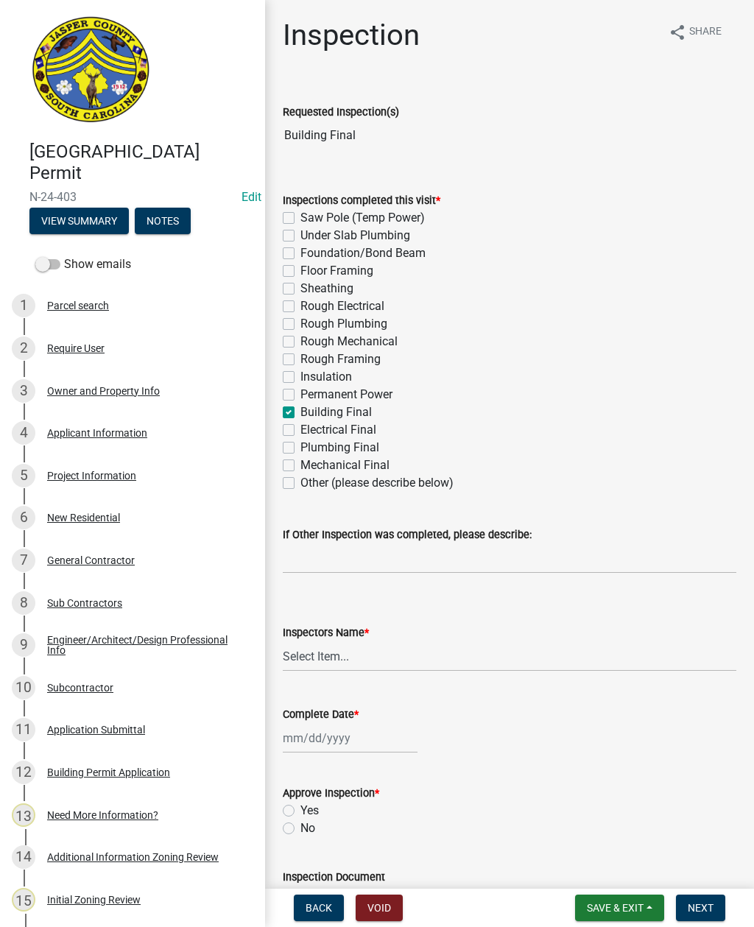
checkbox input "false"
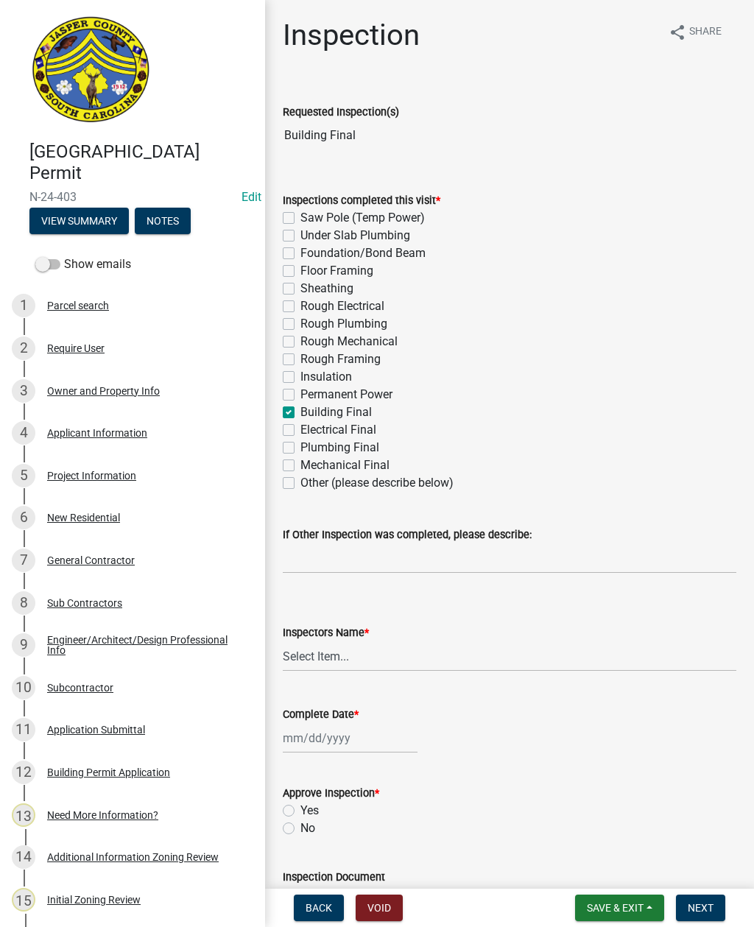
checkbox input "false"
checkbox input "true"
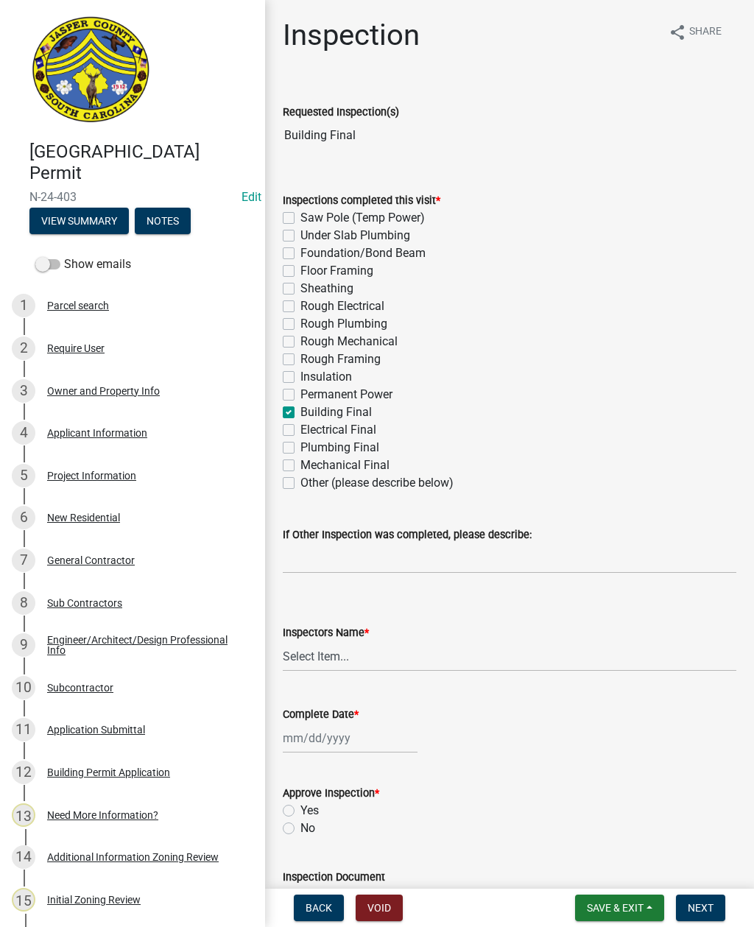
checkbox input "false"
click at [300, 435] on label "Electrical Final" at bounding box center [338, 430] width 76 height 18
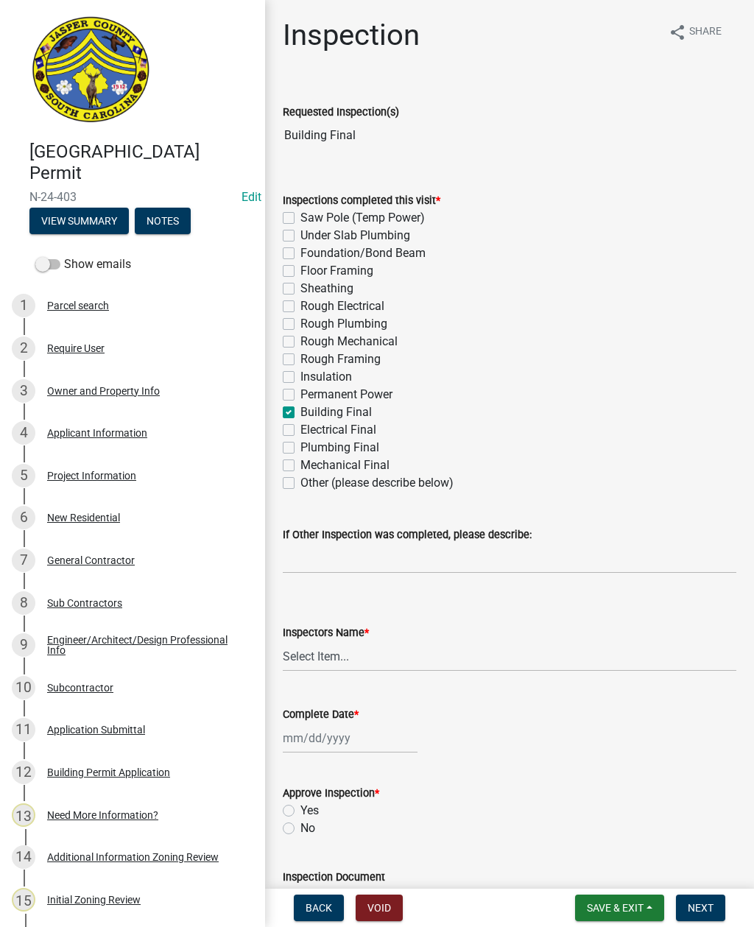
click at [300, 431] on input "Electrical Final" at bounding box center [305, 426] width 10 height 10
checkbox input "true"
checkbox input "false"
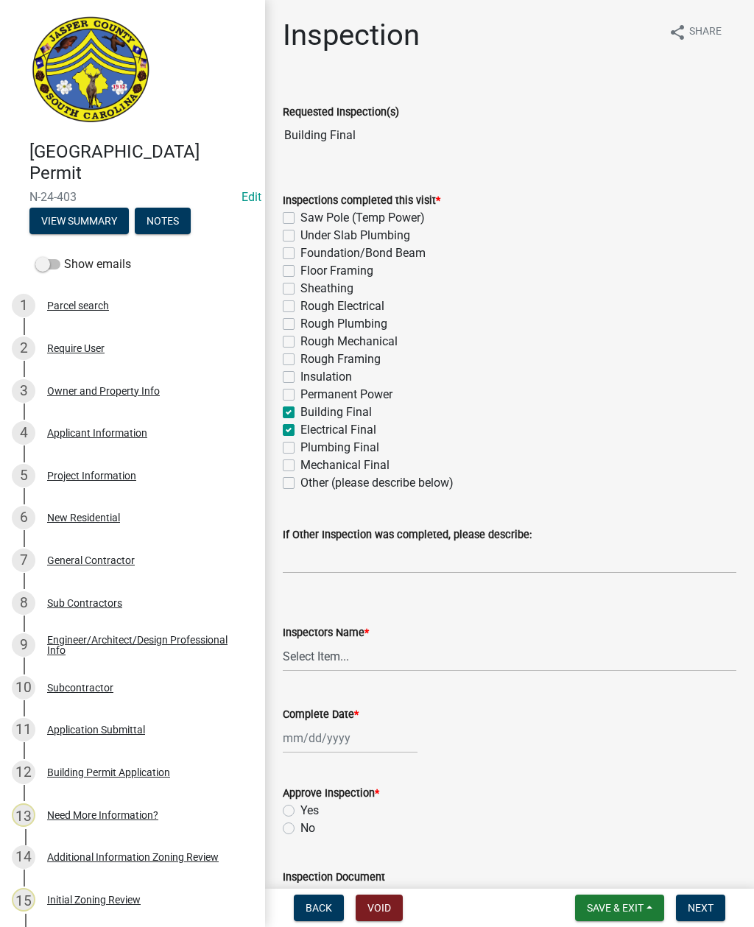
checkbox input "false"
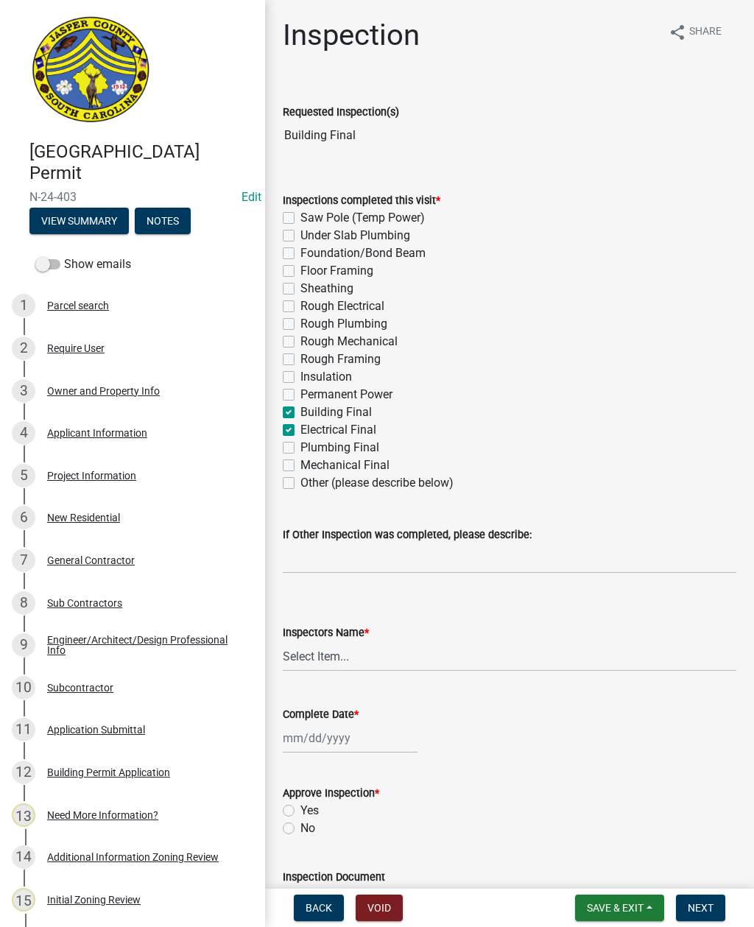
checkbox input "false"
checkbox input "true"
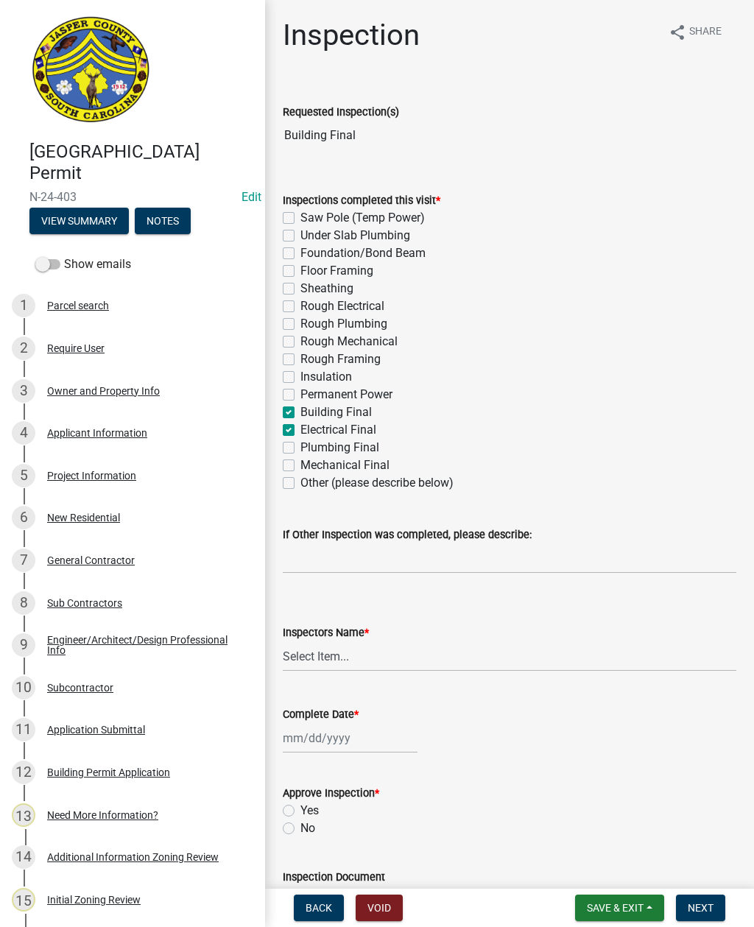
checkbox input "false"
click at [300, 451] on label "Plumbing Final" at bounding box center [339, 448] width 79 height 18
click at [300, 448] on input "Plumbing Final" at bounding box center [305, 444] width 10 height 10
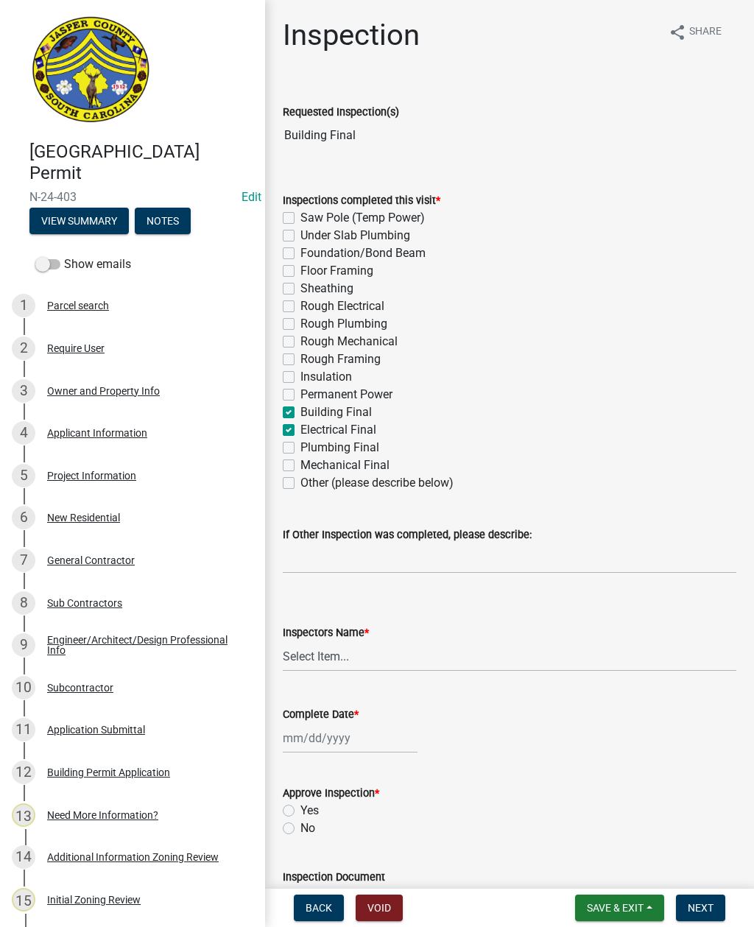
checkbox input "true"
checkbox input "false"
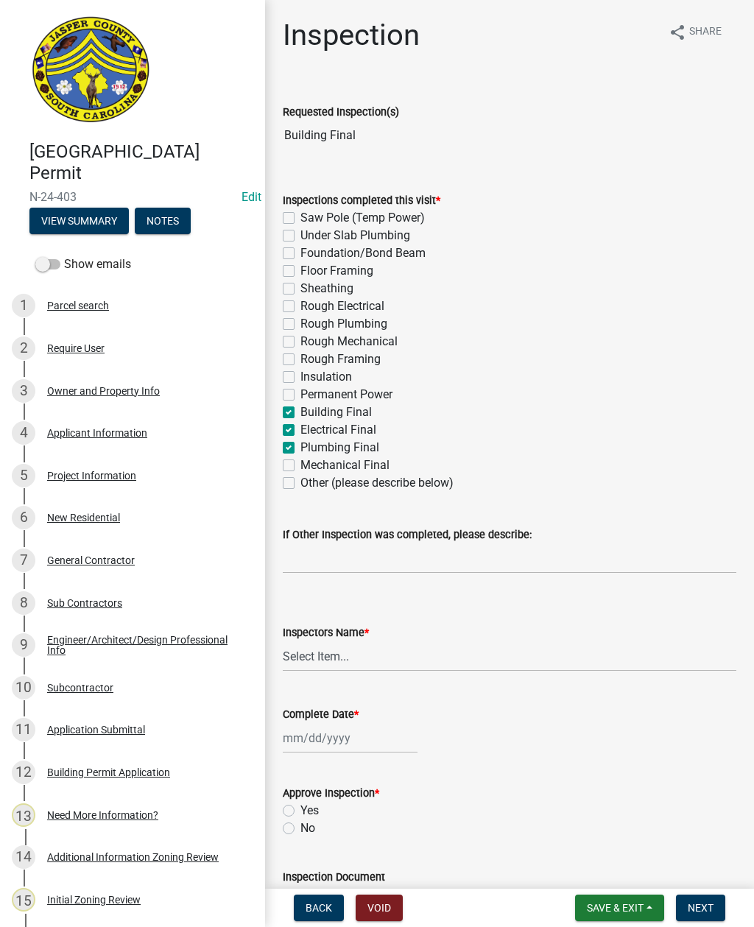
checkbox input "false"
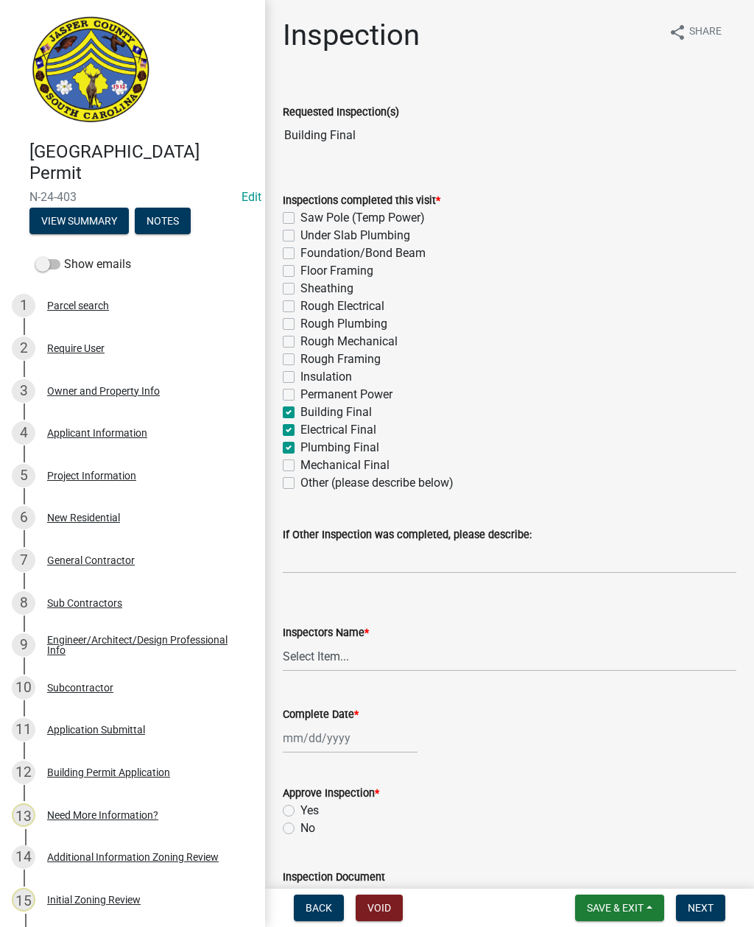
checkbox input "false"
checkbox input "true"
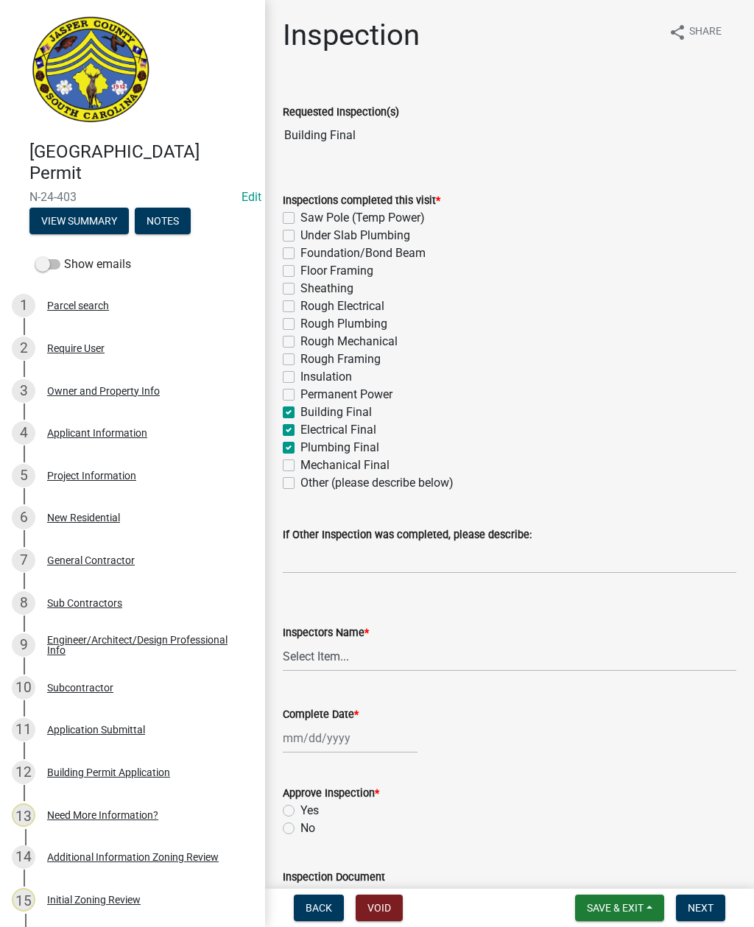
checkbox input "false"
click at [300, 467] on label "Mechanical Final" at bounding box center [344, 465] width 89 height 18
click at [300, 466] on input "Mechanical Final" at bounding box center [305, 461] width 10 height 10
checkbox input "true"
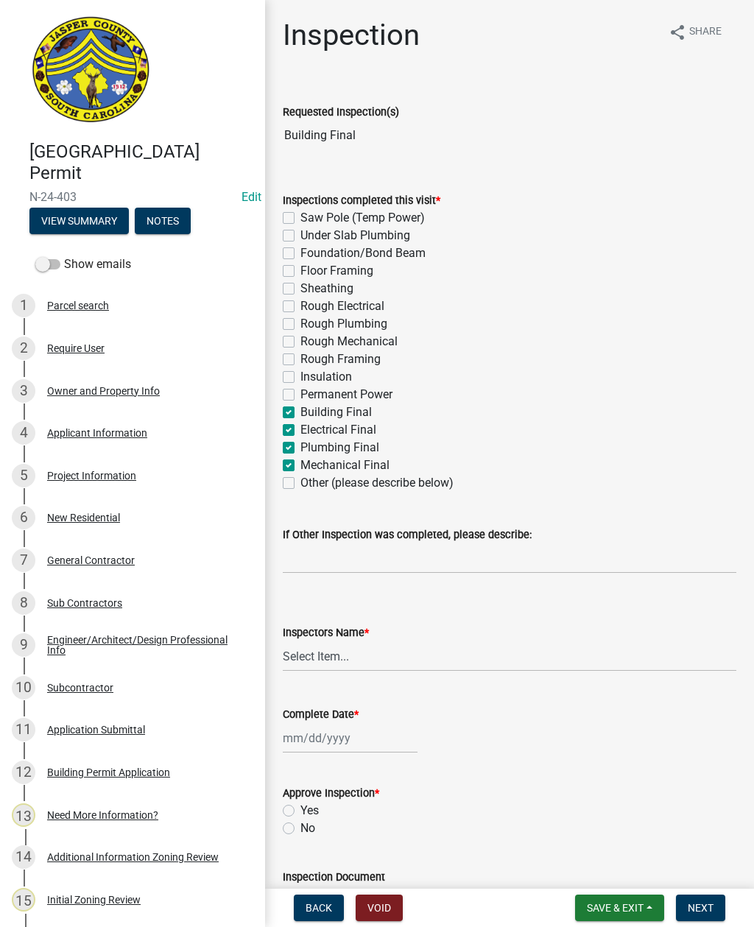
checkbox input "false"
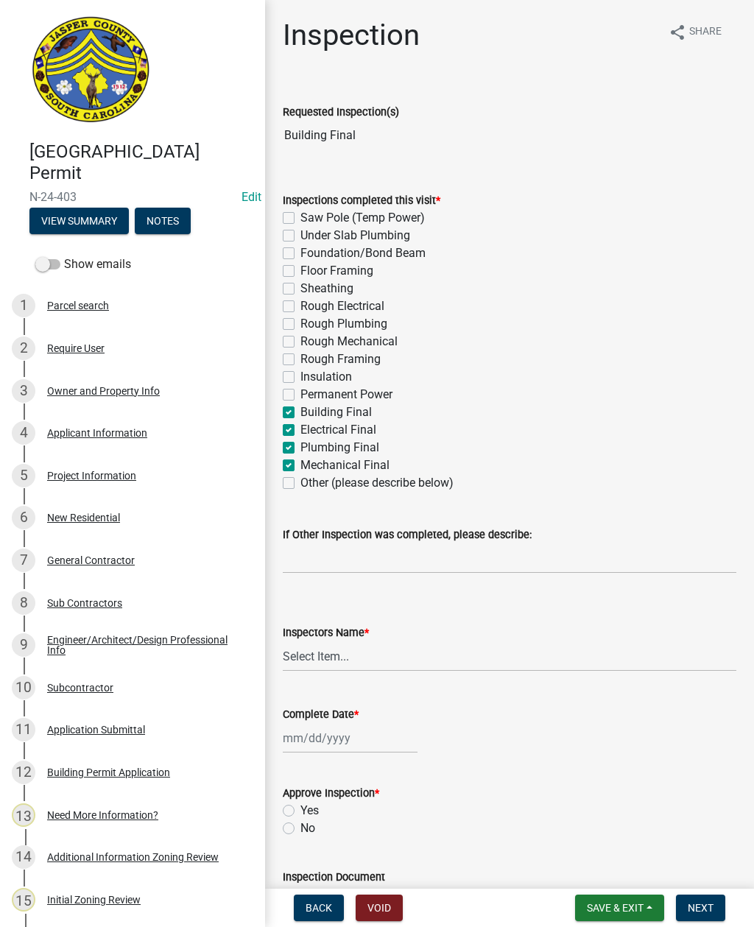
checkbox input "false"
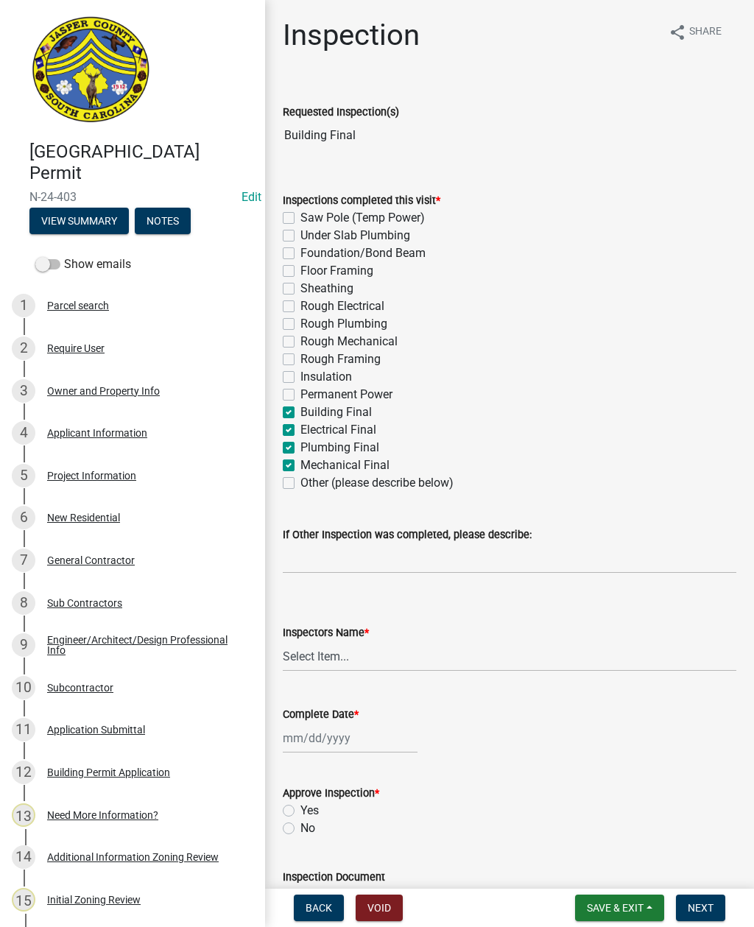
checkbox input "false"
checkbox input "true"
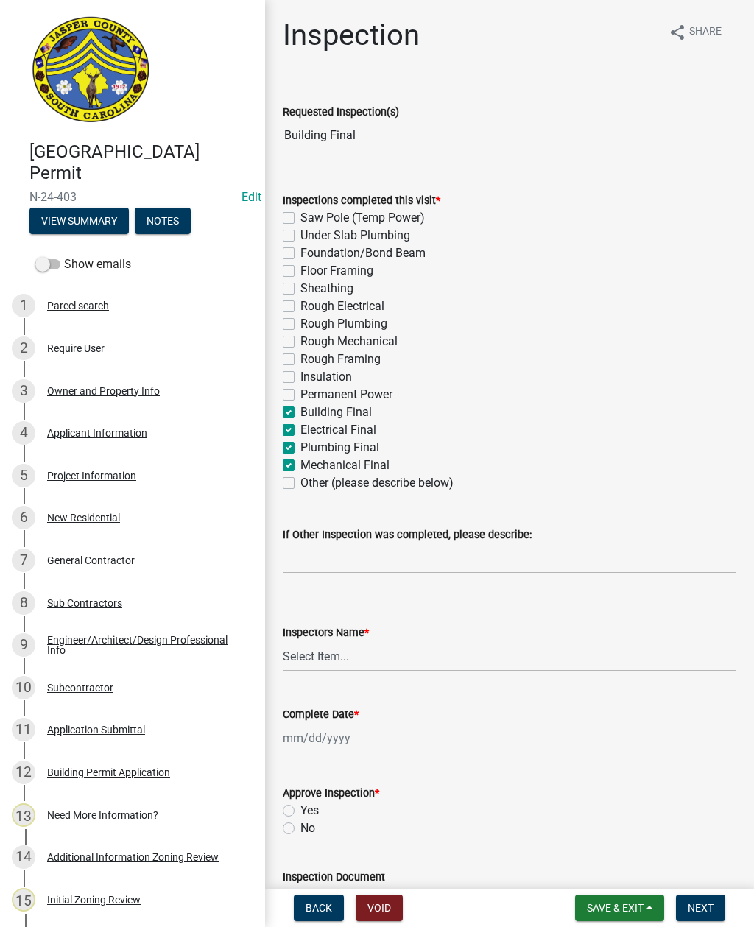
checkbox input "false"
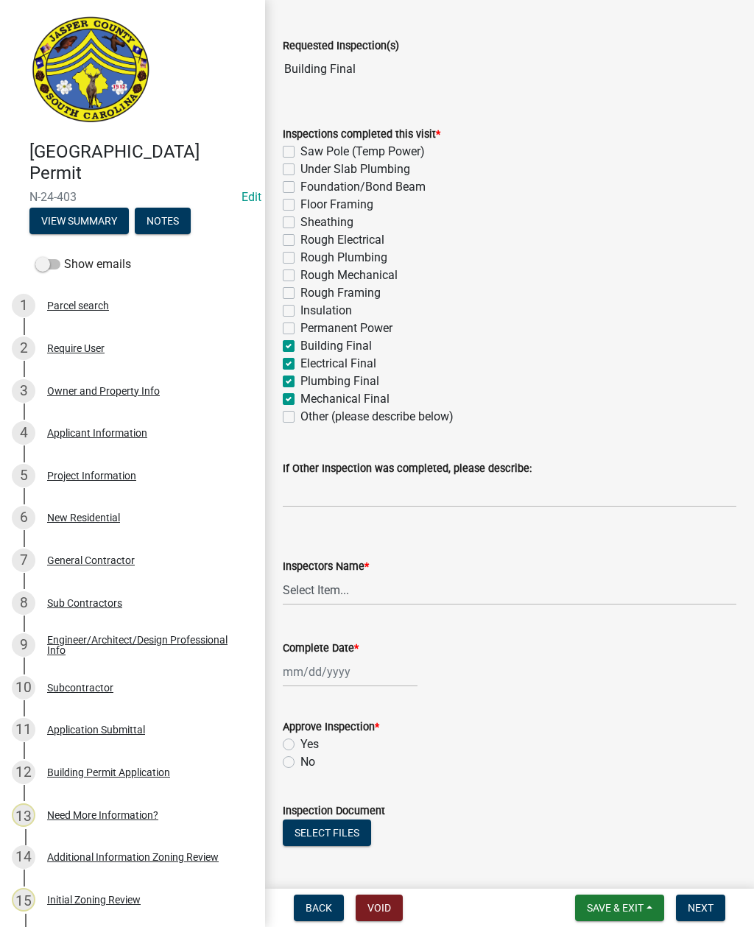
scroll to position [74, 0]
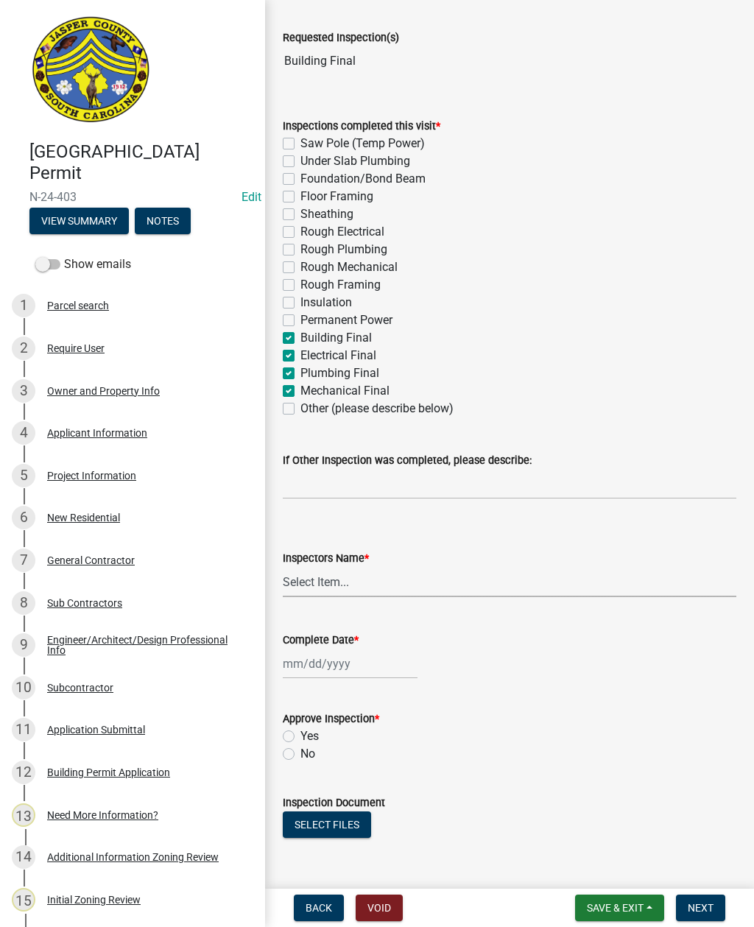
click at [317, 586] on select "Select Item... [EMAIL_ADDRESS][DOMAIN_NAME] ([PERSON_NAME] ) rcampbell ([PERSON…" at bounding box center [509, 582] width 453 height 30
select select "2d9ba1e5-2fdd-4b15-98d0-073dcbeb5880"
click at [327, 662] on div at bounding box center [350, 663] width 135 height 30
select select "8"
select select "2025"
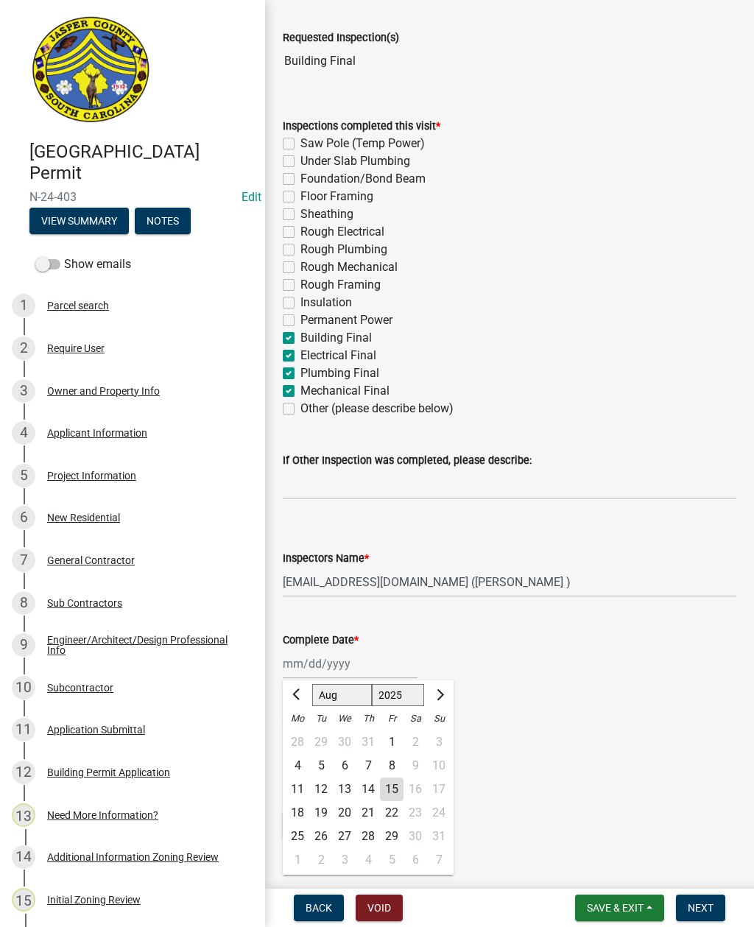
click at [395, 794] on div "15" at bounding box center [392, 789] width 24 height 24
type input "[DATE]"
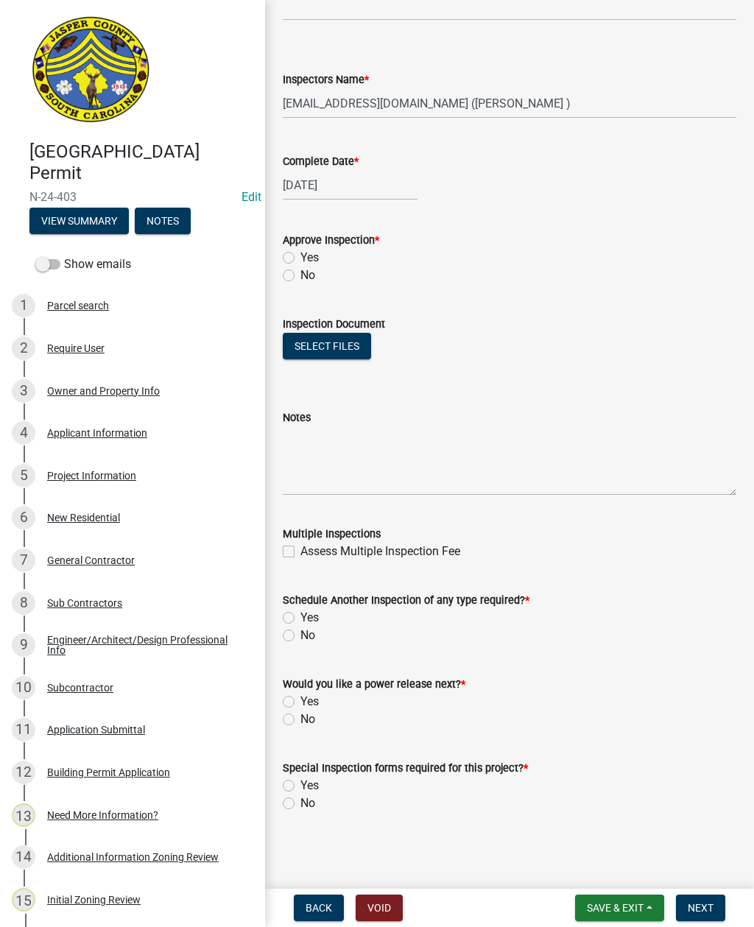
scroll to position [553, 0]
click at [300, 724] on label "No" at bounding box center [307, 719] width 15 height 18
click at [300, 720] on input "No" at bounding box center [305, 715] width 10 height 10
radio input "true"
click at [300, 804] on label "No" at bounding box center [307, 803] width 15 height 18
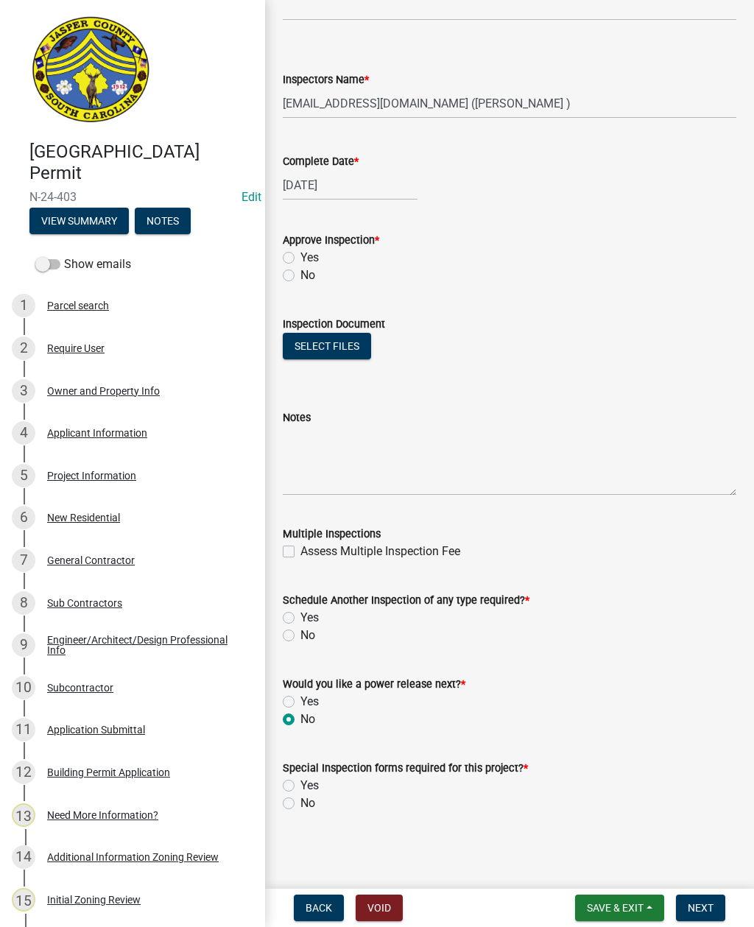
click at [300, 804] on input "No" at bounding box center [305, 799] width 10 height 10
radio input "true"
click at [420, 437] on textarea "Notes" at bounding box center [509, 460] width 453 height 69
type textarea "Receptacles on back porch need to be GFI protected"
click at [300, 274] on label "No" at bounding box center [307, 275] width 15 height 18
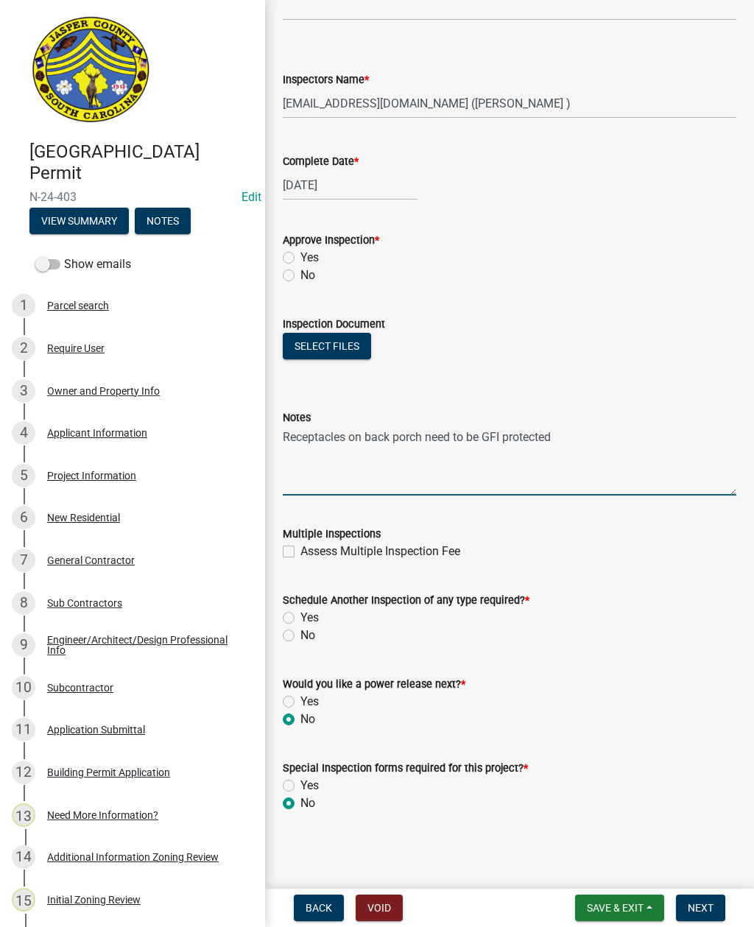
click at [300, 274] on input "No" at bounding box center [305, 271] width 10 height 10
radio input "true"
click at [300, 622] on label "Yes" at bounding box center [309, 618] width 18 height 18
click at [300, 618] on input "Yes" at bounding box center [305, 614] width 10 height 10
radio input "true"
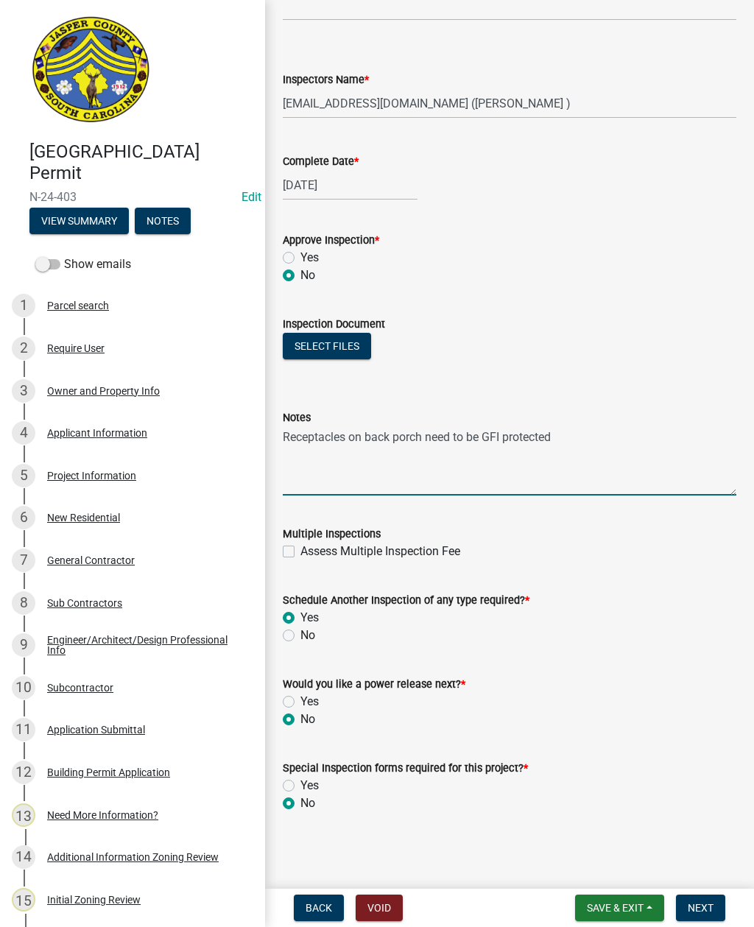
click at [595, 444] on textarea "Receptacles on back porch need to be GFI protected" at bounding box center [509, 460] width 453 height 69
type textarea "Receptacles on back porch need to be GFI protected Information on sink valves"
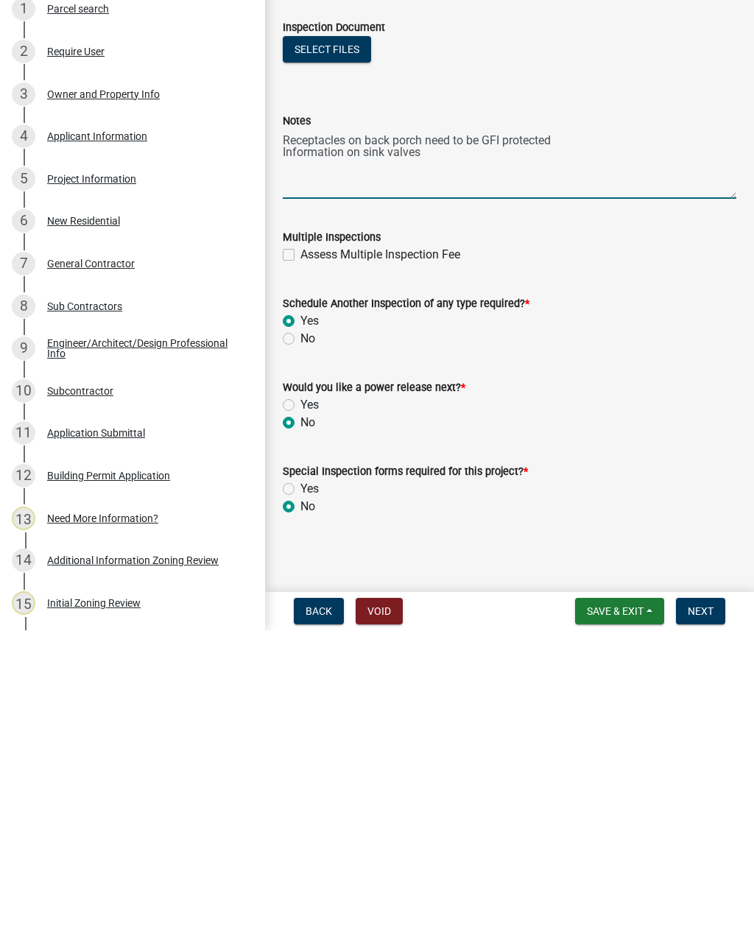
click at [707, 902] on span "Next" at bounding box center [700, 908] width 26 height 12
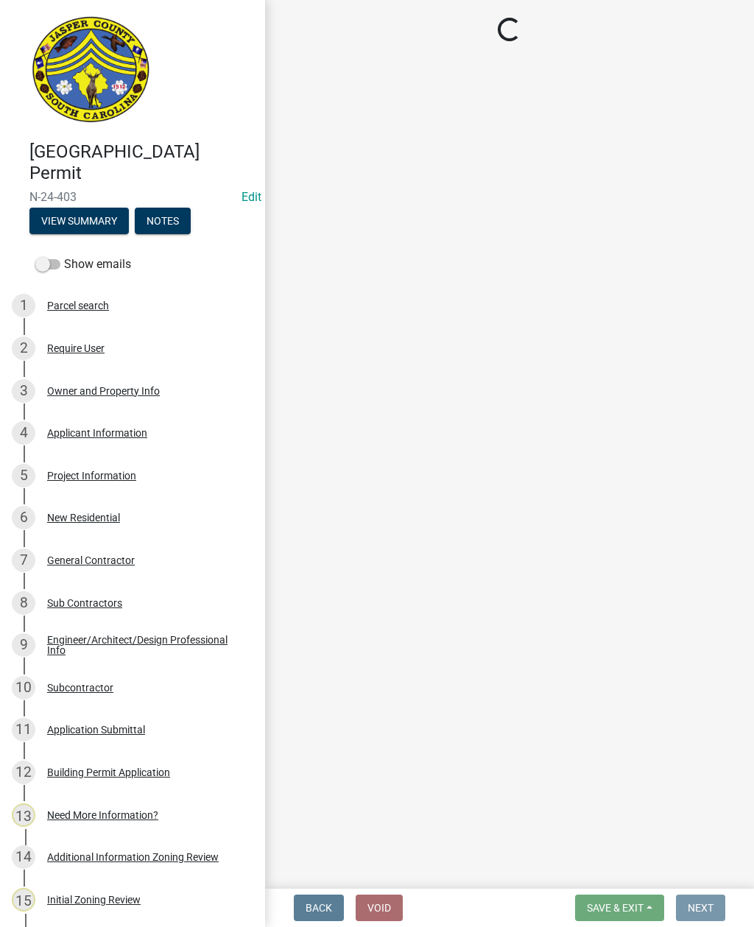
scroll to position [0, 0]
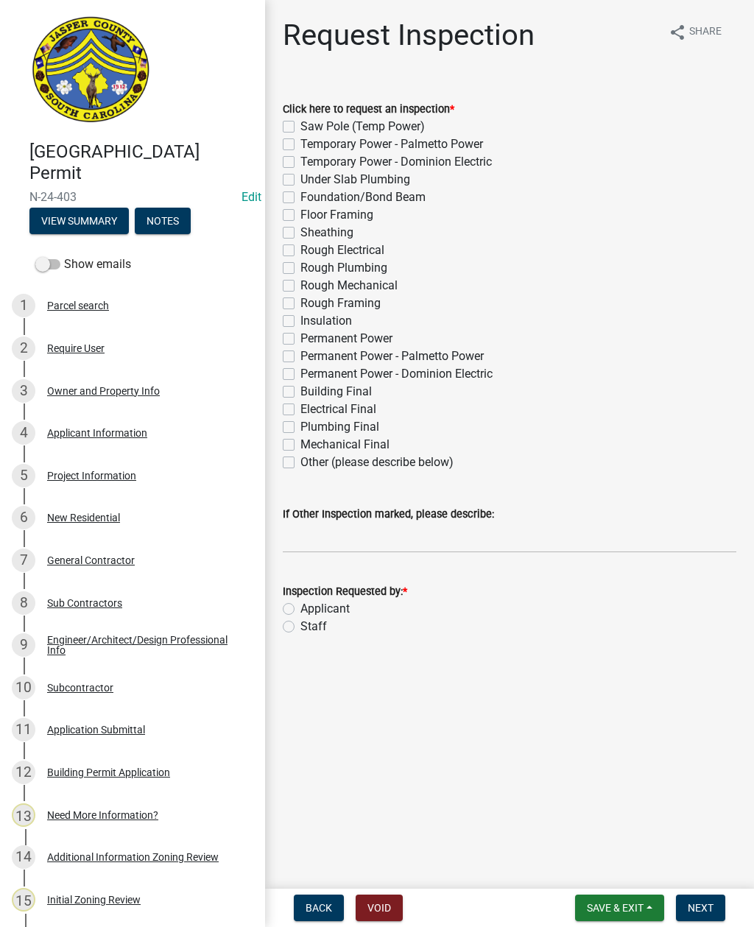
click at [612, 910] on span "Save & Exit" at bounding box center [615, 908] width 57 height 12
click at [595, 870] on button "Save & Exit" at bounding box center [605, 869] width 118 height 35
